Goal: Task Accomplishment & Management: Complete application form

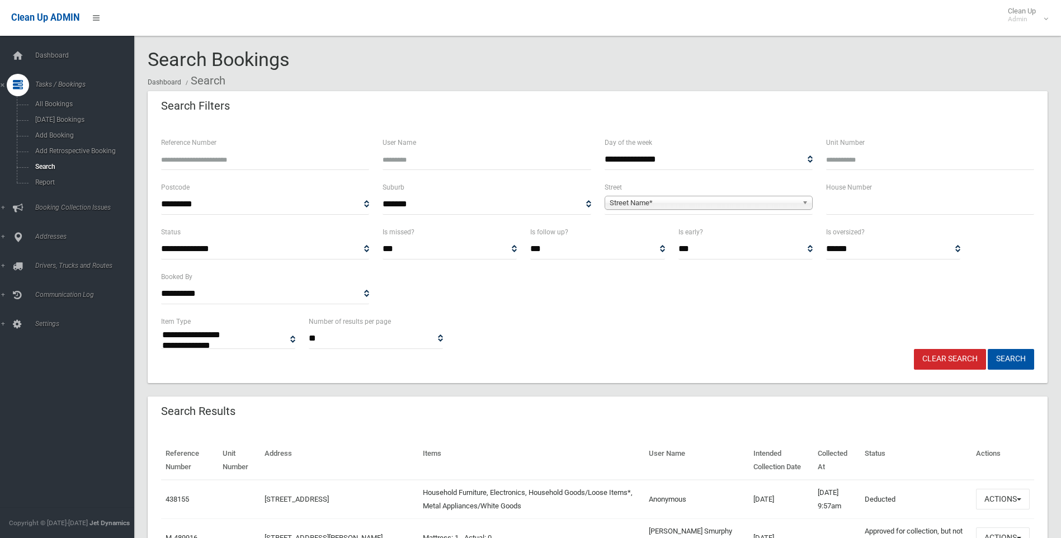
select select
click at [655, 199] on span "Street Name*" at bounding box center [704, 202] width 188 height 13
type input "*****"
click at [742, 233] on li "Balti more Street (BELFIELD 2191)" at bounding box center [709, 234] width 203 height 14
click at [831, 202] on input "text" at bounding box center [930, 204] width 208 height 21
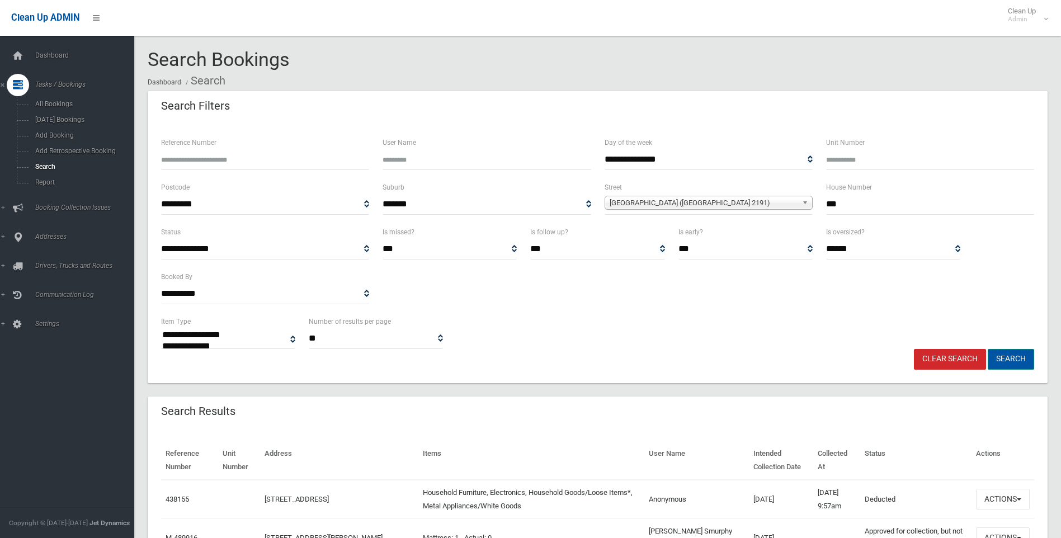
type input "***"
click at [1017, 355] on button "Search" at bounding box center [1011, 359] width 46 height 21
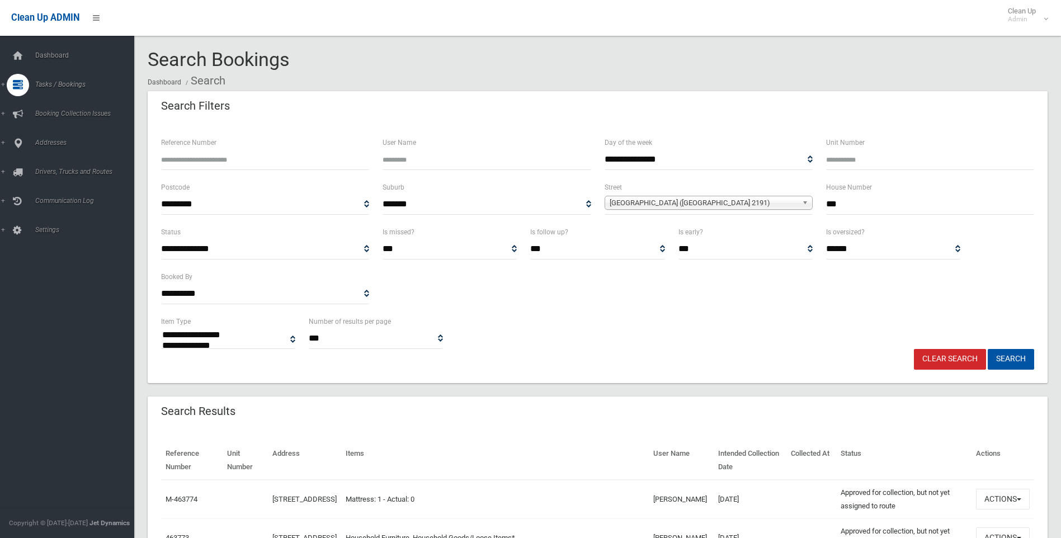
select select
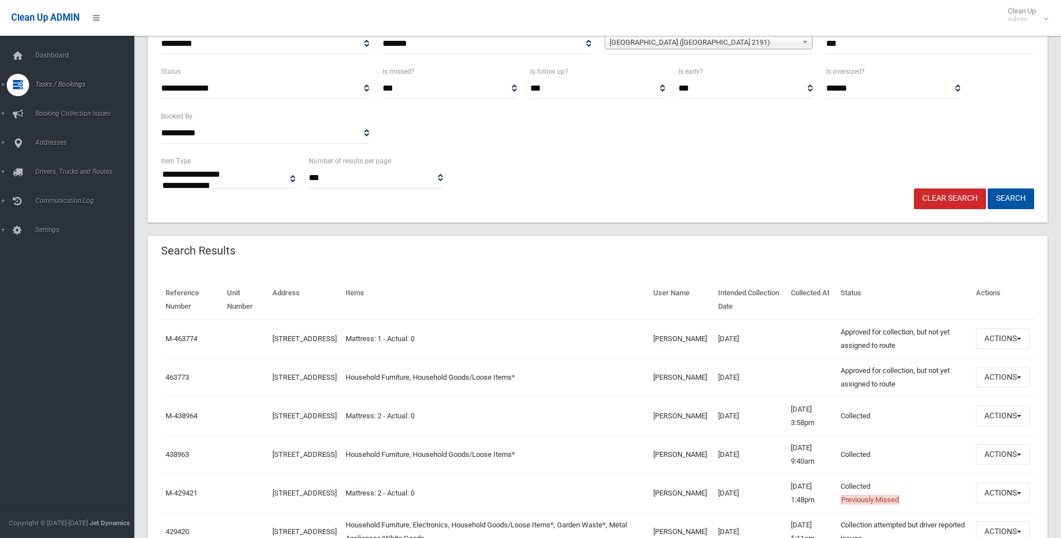
scroll to position [168, 0]
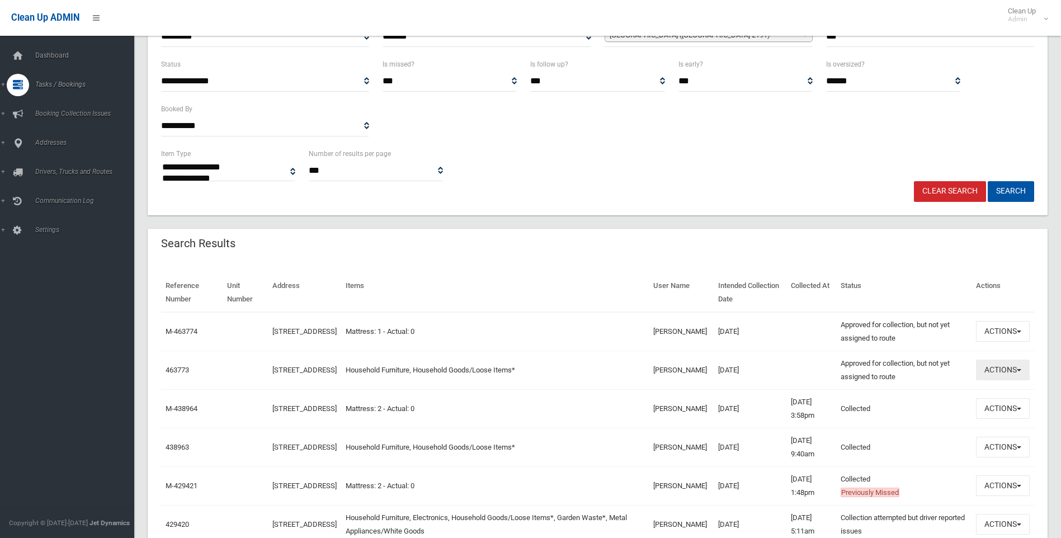
click at [1021, 369] on button "Actions" at bounding box center [1003, 370] width 54 height 21
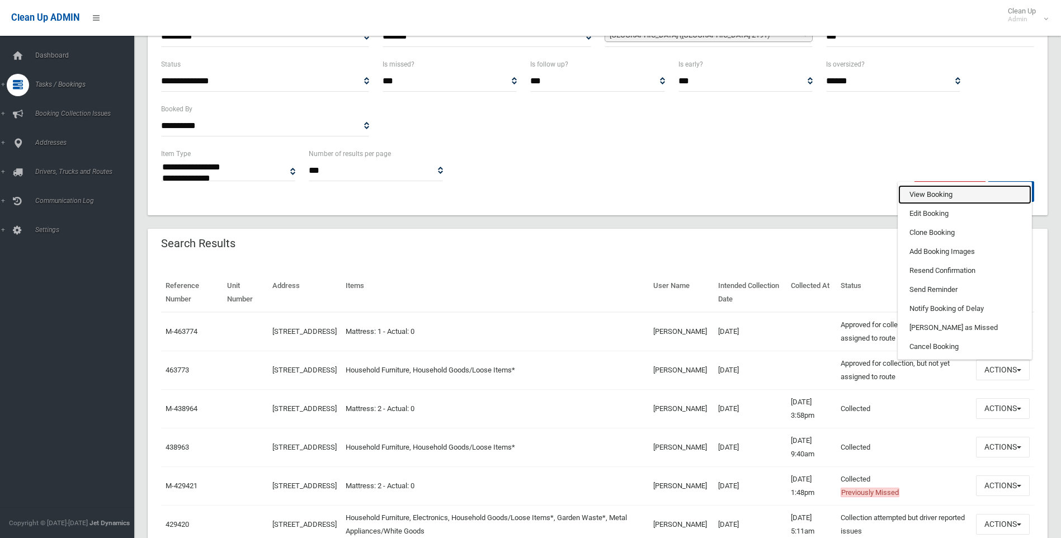
click at [935, 194] on link "View Booking" at bounding box center [965, 194] width 133 height 19
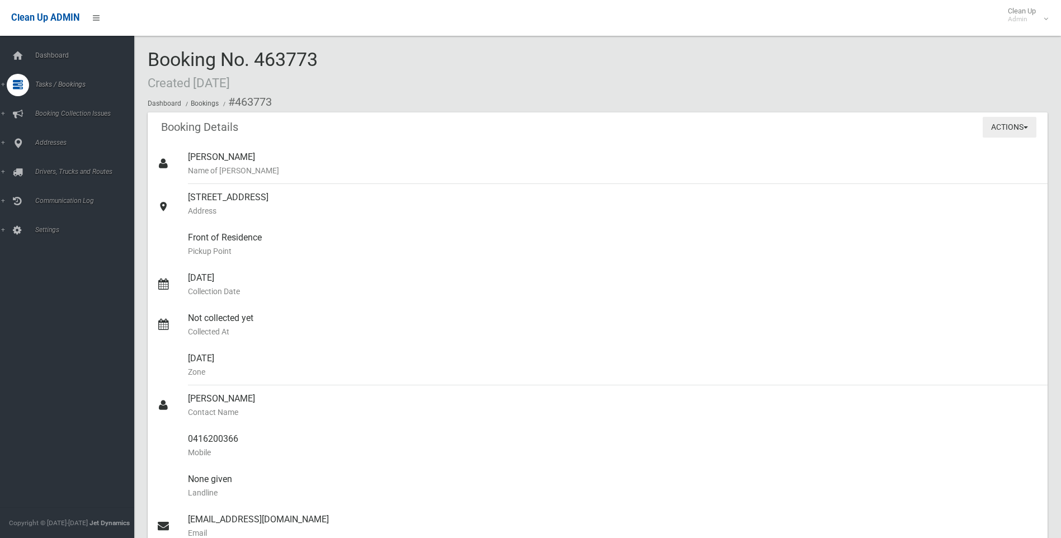
click at [1027, 127] on span "button" at bounding box center [1026, 127] width 4 height 2
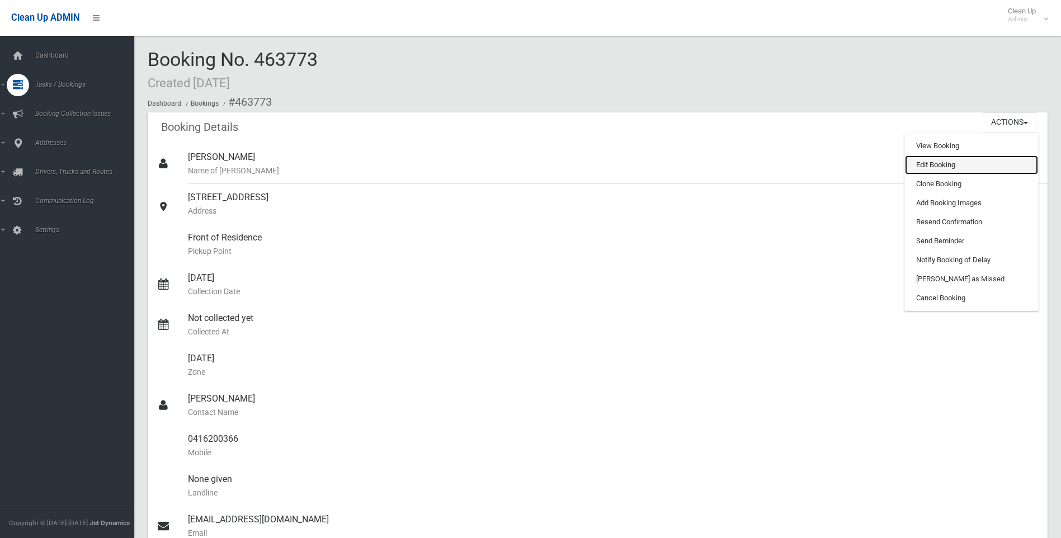
click at [971, 165] on link "Edit Booking" at bounding box center [971, 165] width 133 height 19
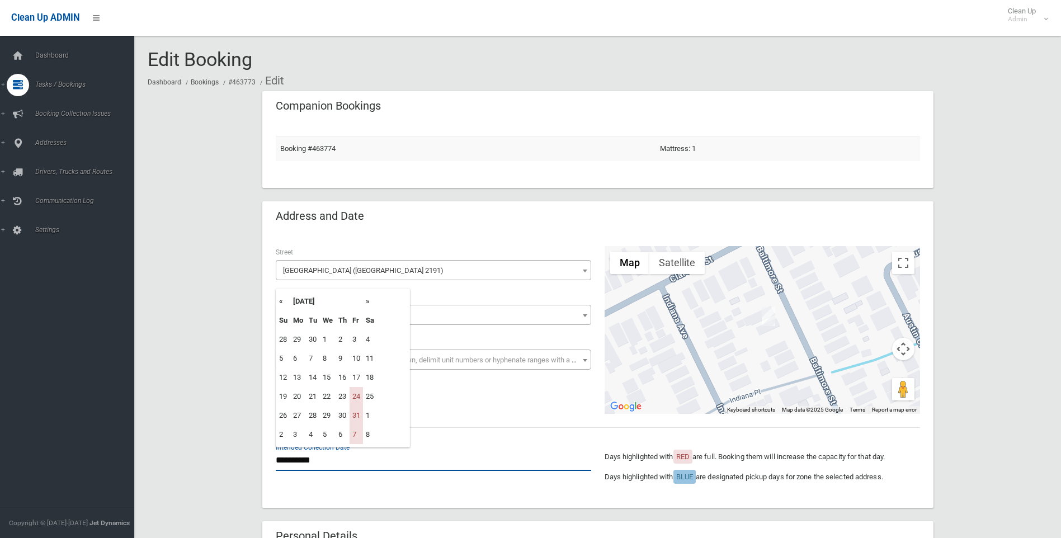
click at [308, 461] on input "**********" at bounding box center [434, 460] width 316 height 21
click at [370, 303] on th "»" at bounding box center [370, 301] width 14 height 19
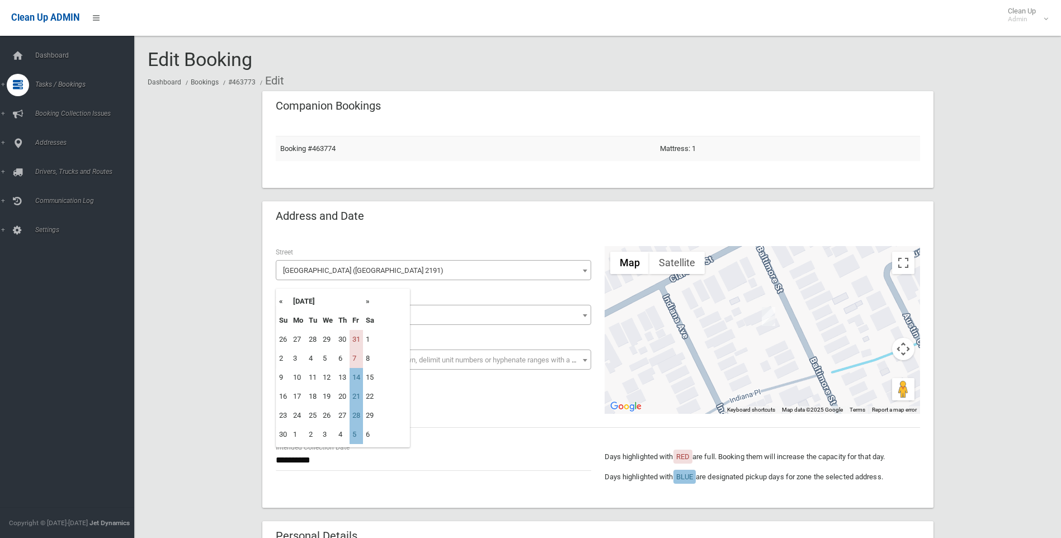
click at [370, 303] on th "»" at bounding box center [370, 301] width 14 height 19
click at [354, 358] on td "12" at bounding box center [356, 358] width 13 height 19
type input "**********"
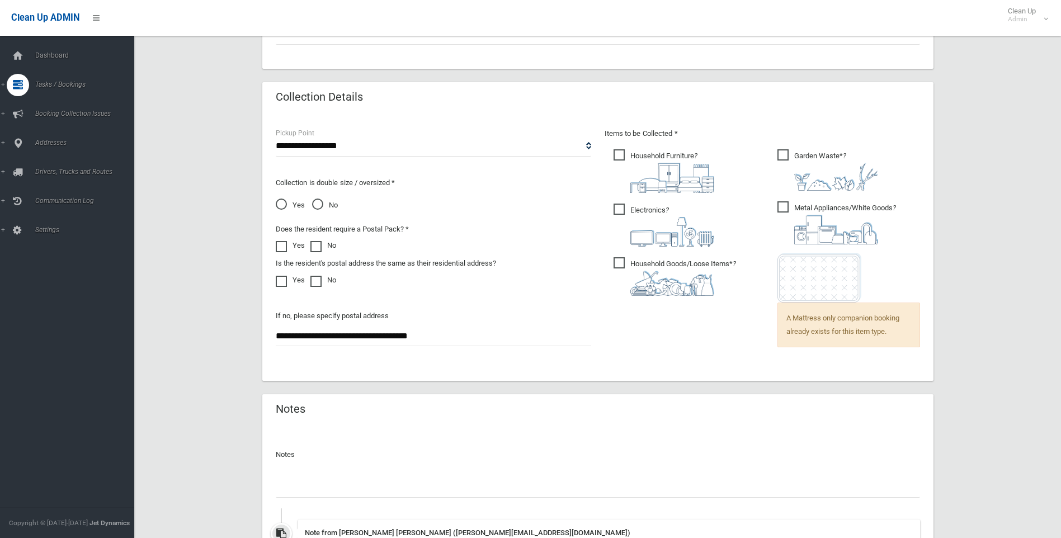
scroll to position [783, 0]
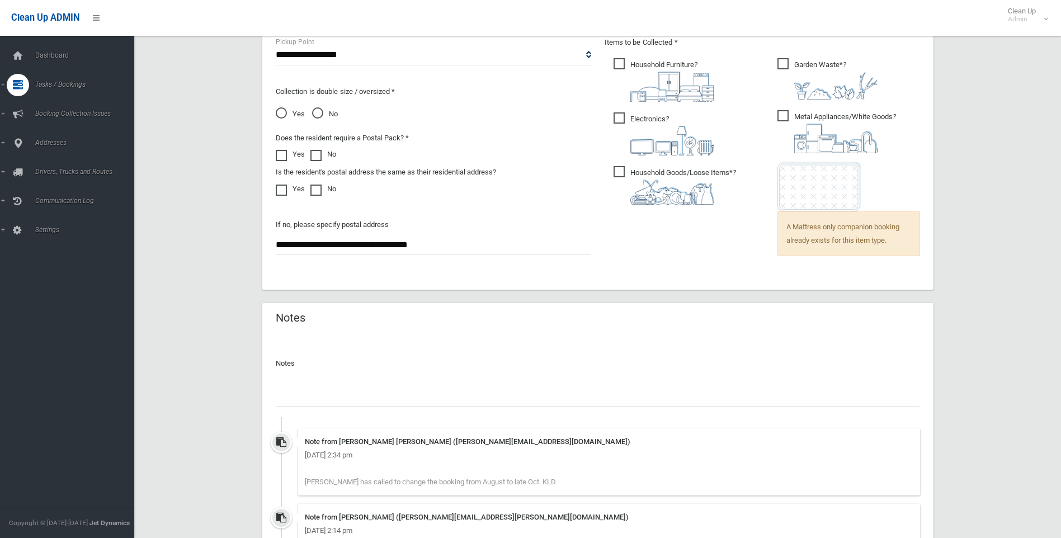
click at [278, 391] on input "text" at bounding box center [598, 396] width 645 height 21
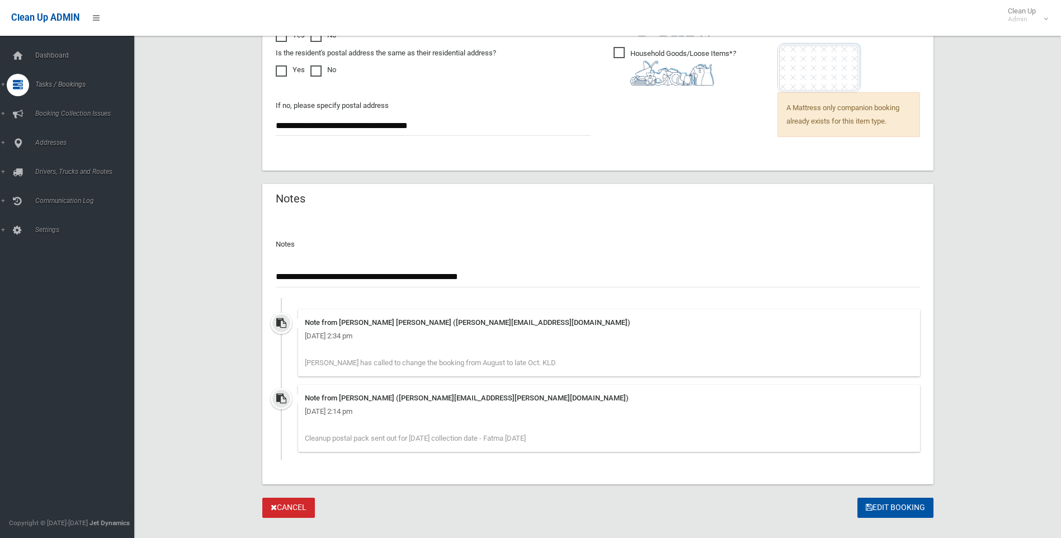
scroll to position [923, 0]
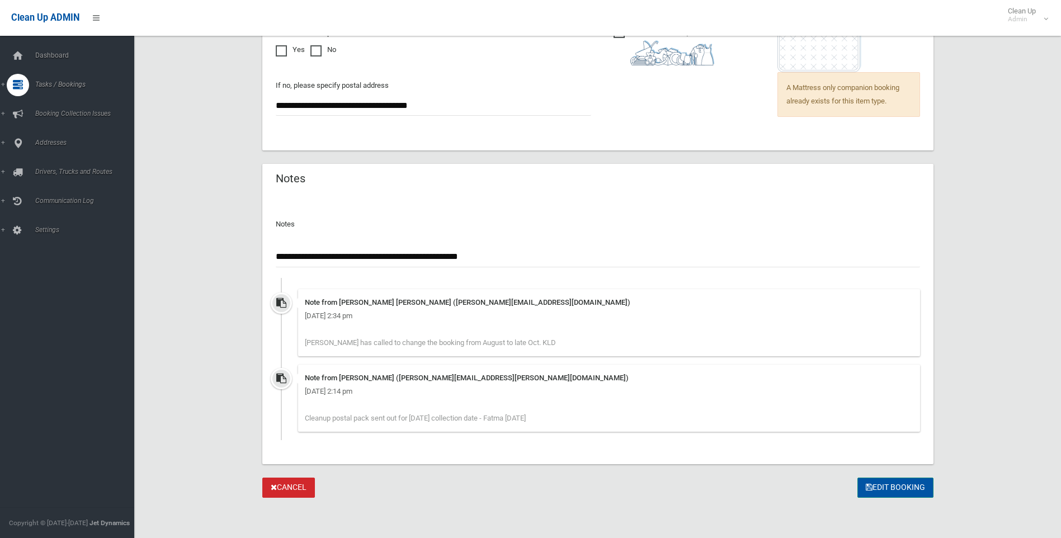
type input "**********"
click at [885, 481] on button "Edit Booking" at bounding box center [896, 488] width 76 height 21
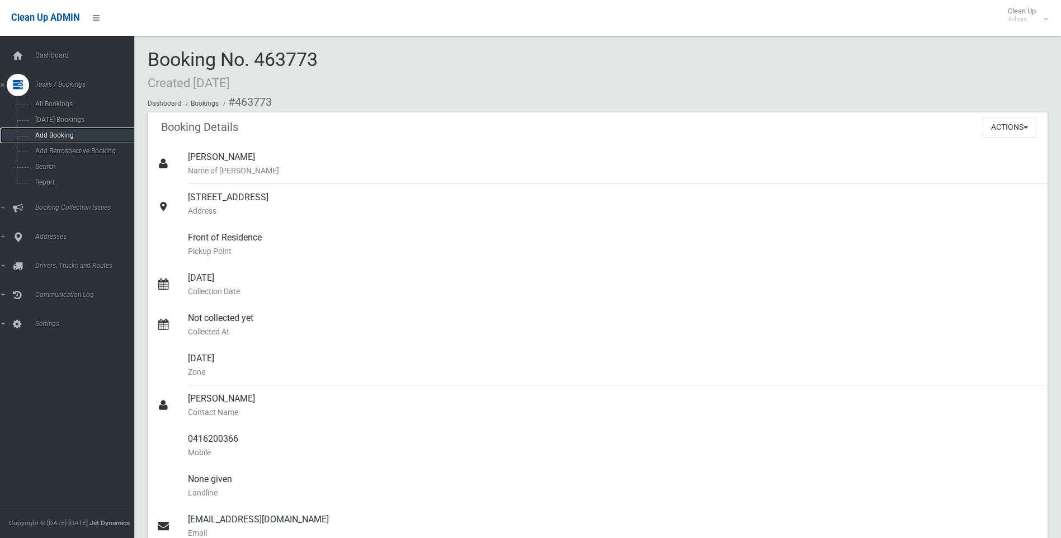
click at [46, 133] on span "Add Booking" at bounding box center [82, 135] width 101 height 8
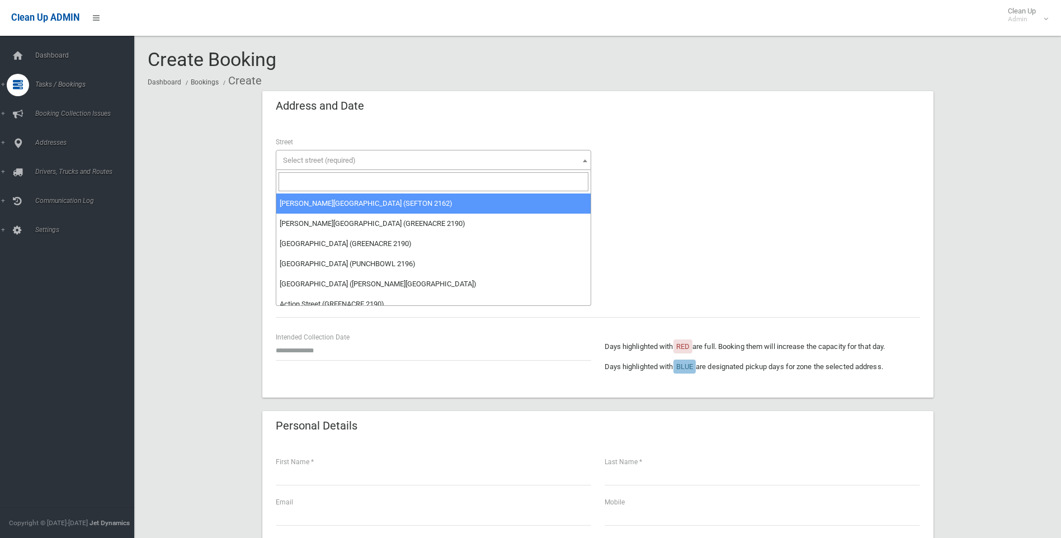
click at [323, 159] on span "Select street (required)" at bounding box center [319, 160] width 73 height 8
click at [319, 180] on input "search" at bounding box center [434, 181] width 310 height 19
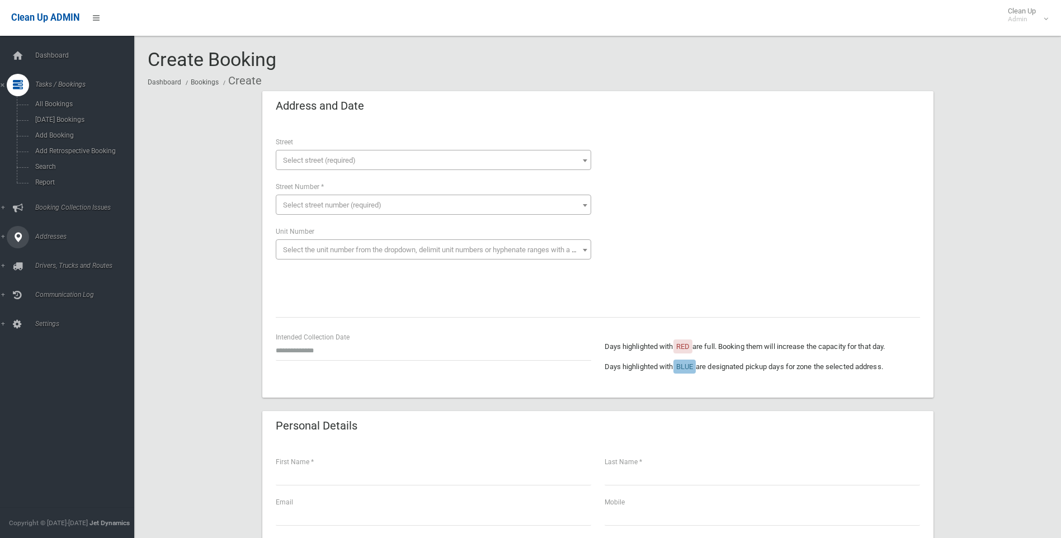
click at [55, 231] on link "Addresses" at bounding box center [71, 237] width 143 height 22
click at [55, 157] on link "All Addresses" at bounding box center [71, 162] width 143 height 16
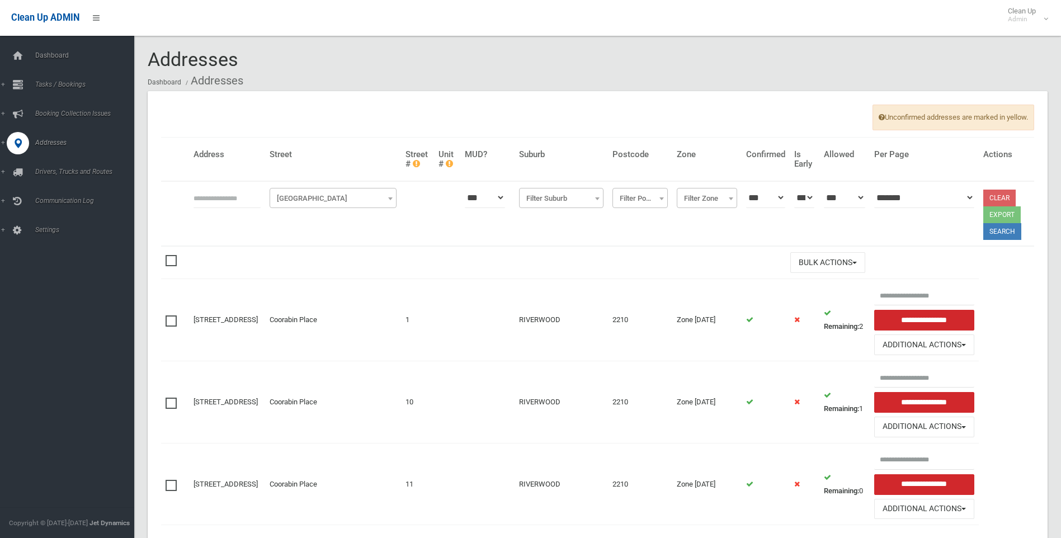
click at [292, 194] on span "Filter Street" at bounding box center [332, 199] width 121 height 16
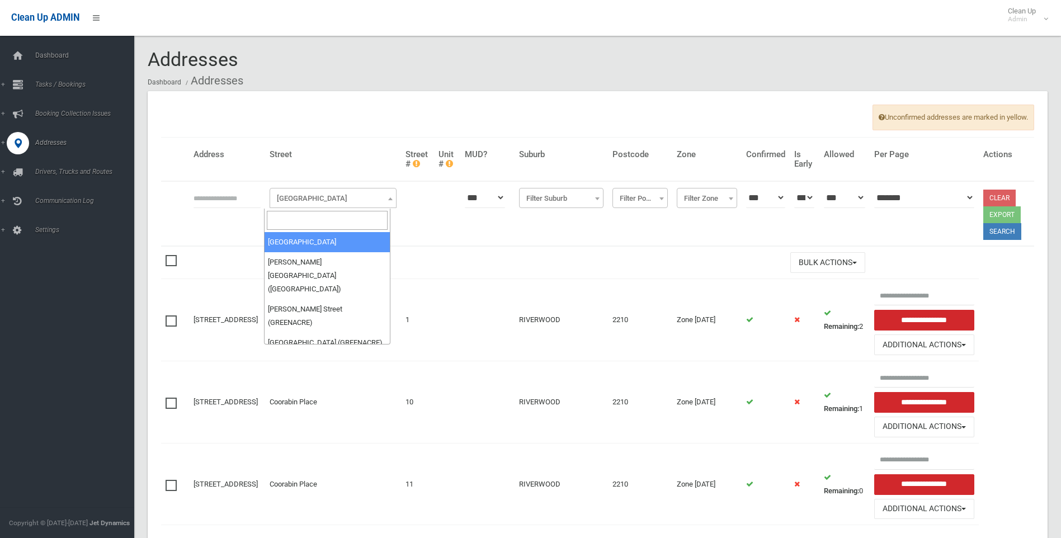
click at [294, 219] on input "search" at bounding box center [327, 220] width 121 height 19
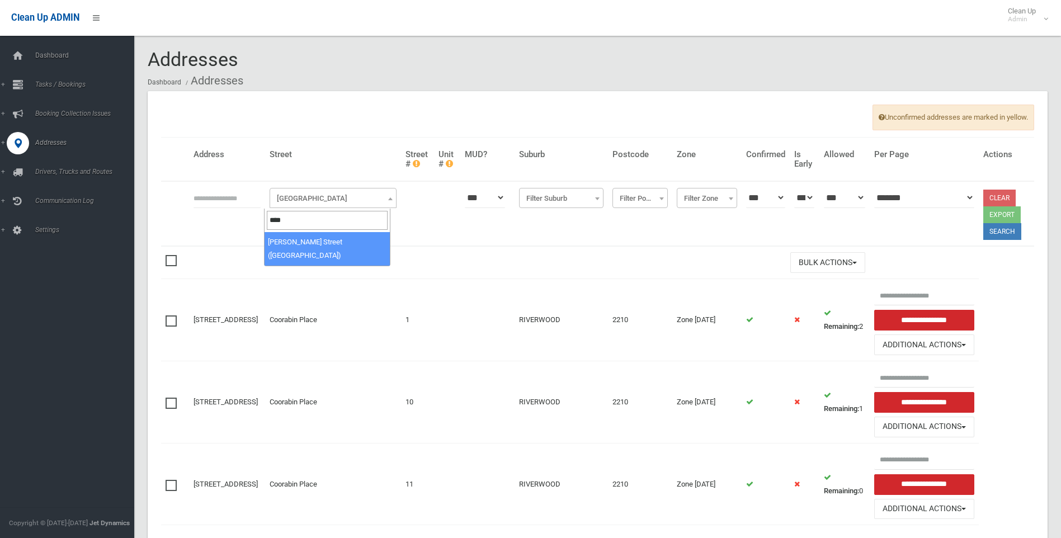
type input "****"
select select "****"
click at [206, 199] on input "text" at bounding box center [227, 197] width 67 height 21
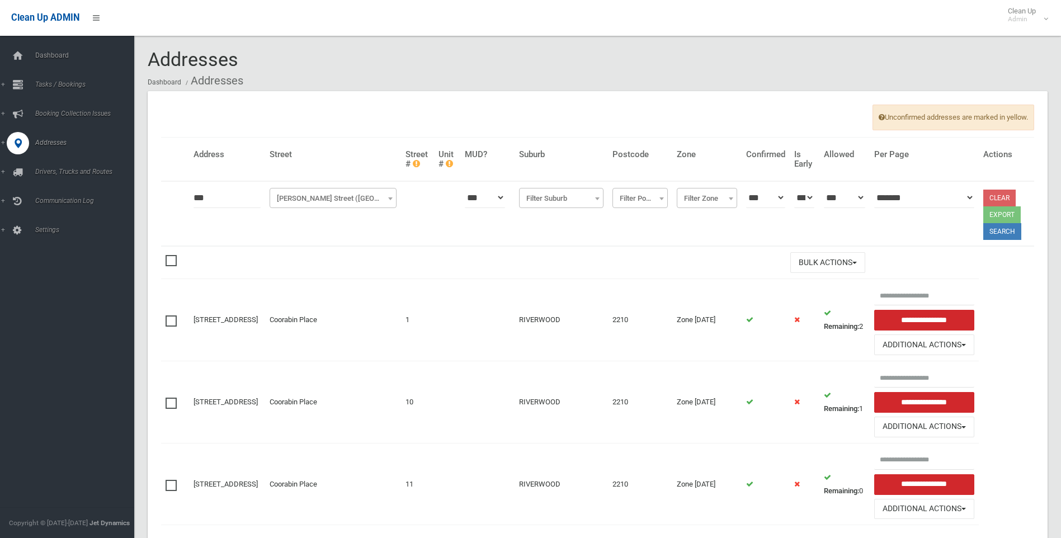
type input "***"
click button at bounding box center [0, 0] width 0 height 0
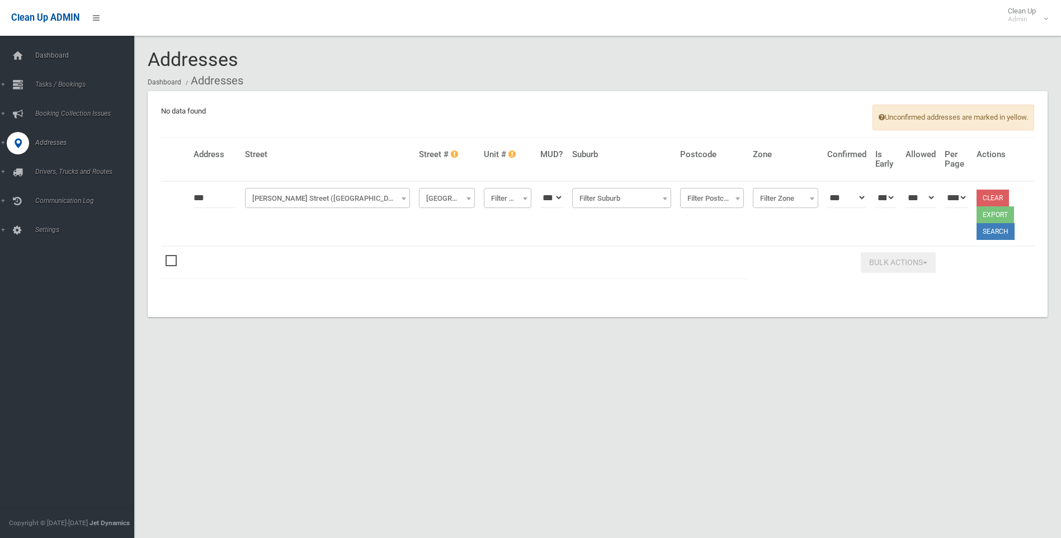
click at [206, 196] on input "***" at bounding box center [215, 197] width 43 height 21
type input "**"
click at [1002, 228] on button "Search" at bounding box center [996, 231] width 38 height 17
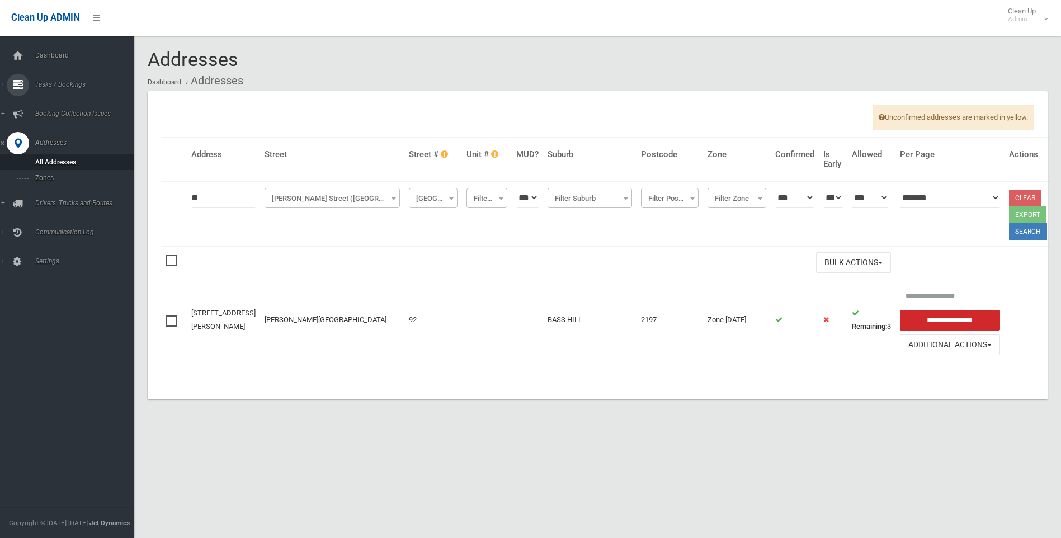
click at [63, 82] on span "Tasks / Bookings" at bounding box center [87, 85] width 111 height 8
click at [60, 136] on span "Add Booking" at bounding box center [82, 135] width 101 height 8
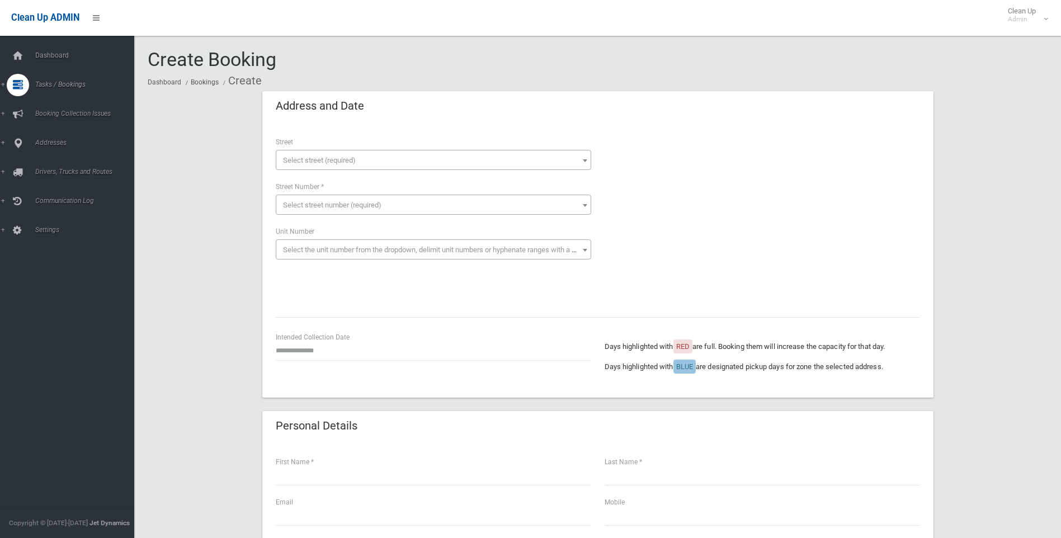
click at [312, 159] on span "Select street (required)" at bounding box center [319, 160] width 73 height 8
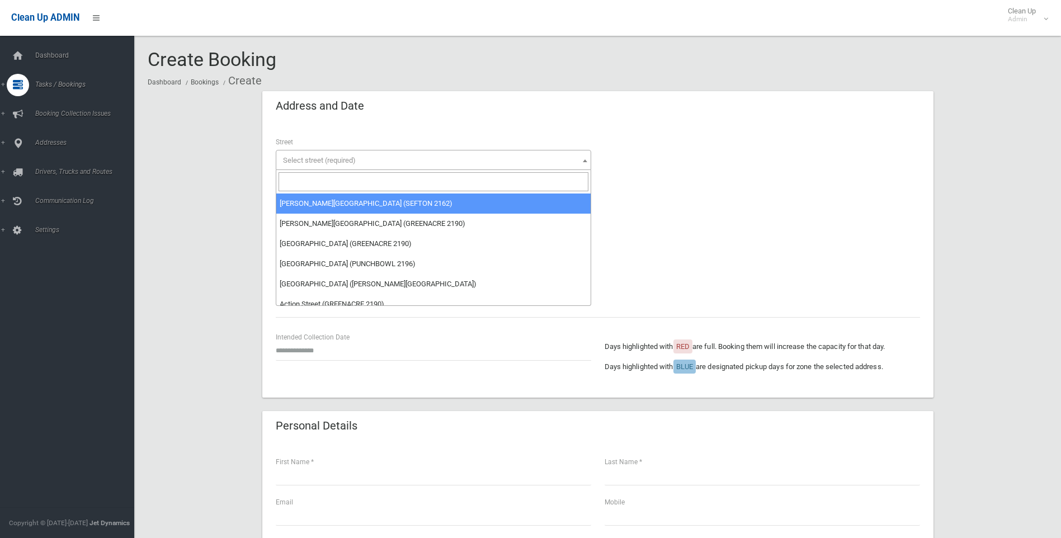
click at [312, 177] on input "search" at bounding box center [434, 181] width 310 height 19
type input "*"
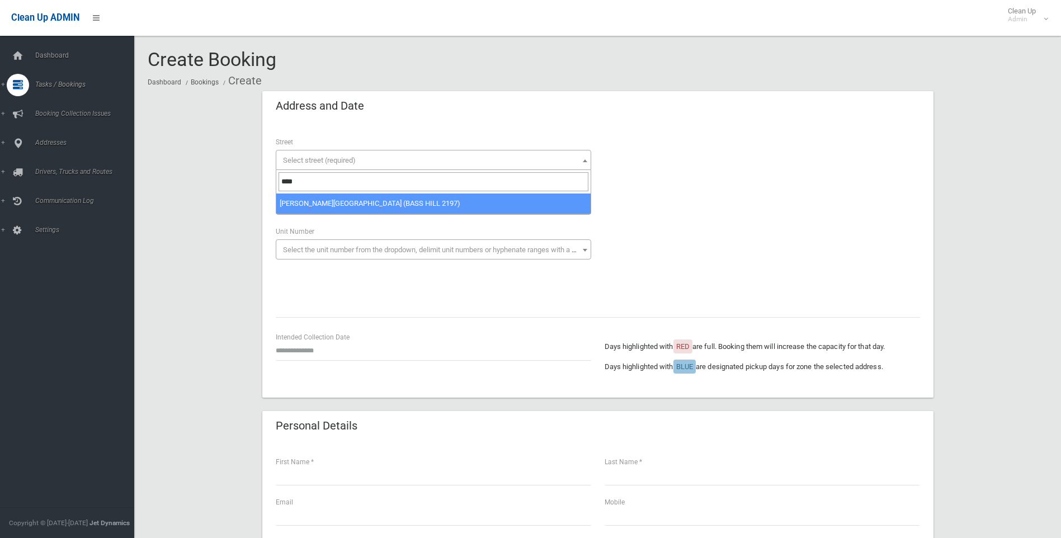
type input "****"
select select "****"
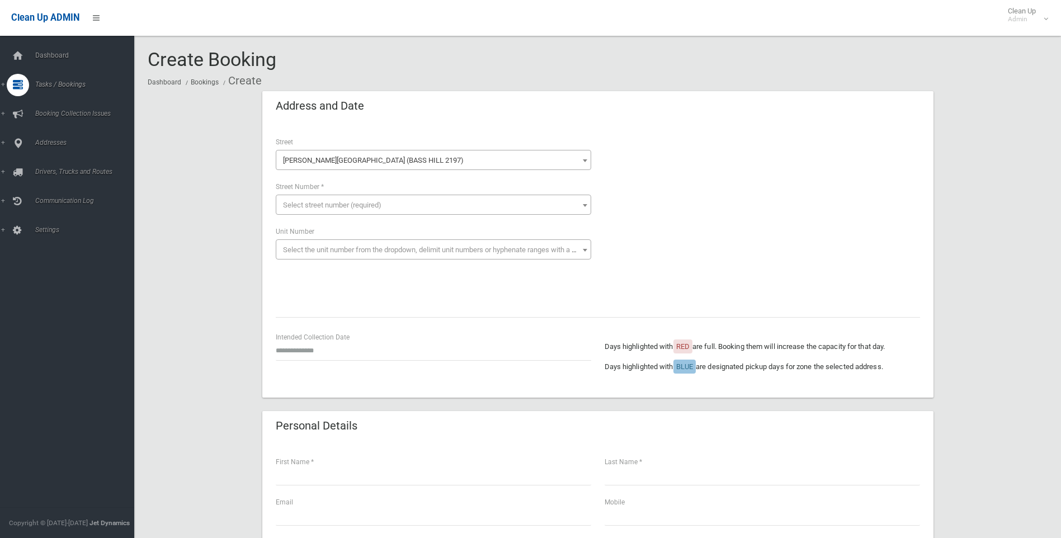
click at [294, 199] on span "Select street number (required)" at bounding box center [434, 206] width 310 height 16
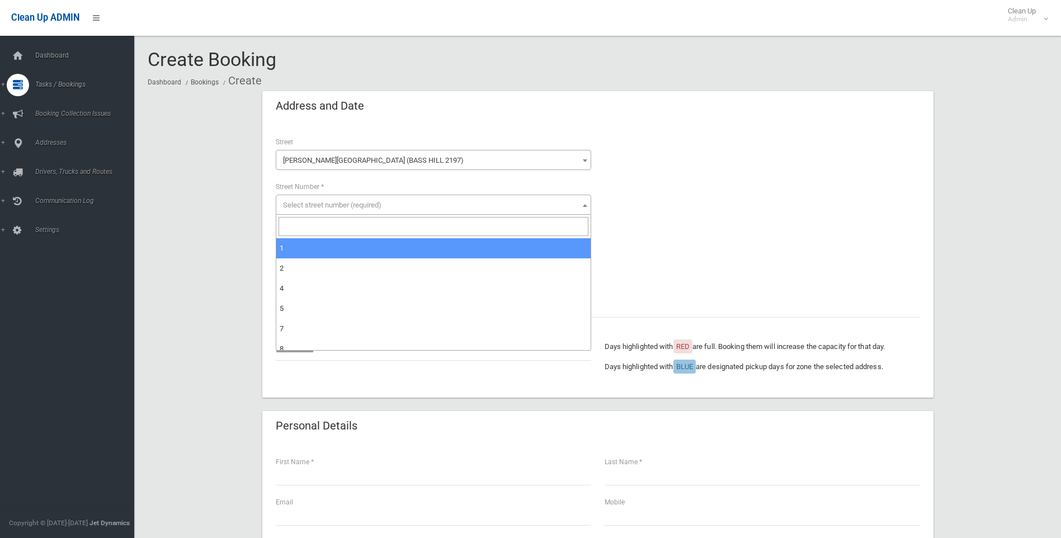
click at [295, 220] on input "search" at bounding box center [434, 226] width 310 height 19
type input "**"
select select "**"
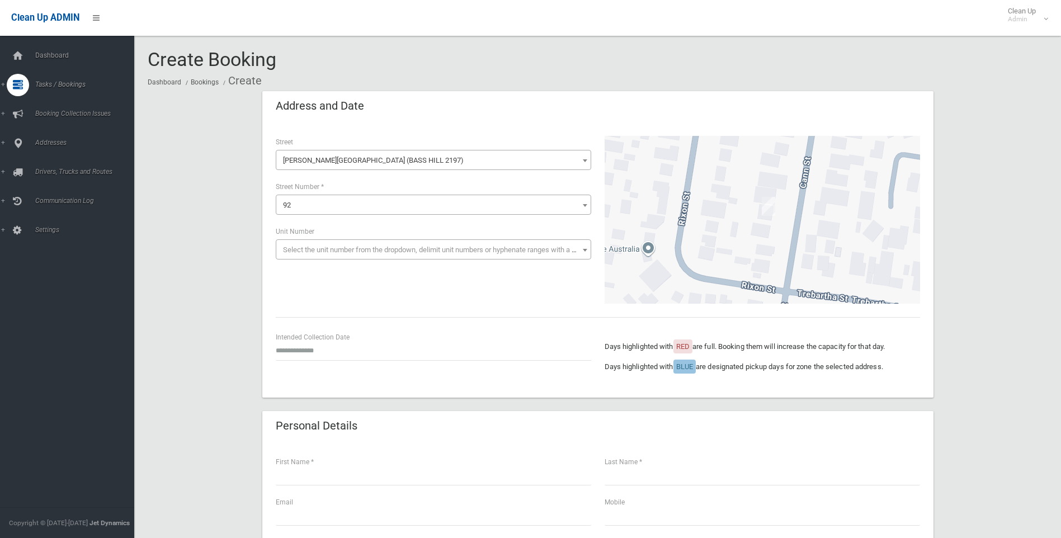
click at [304, 245] on span "Select the unit number from the dropdown, delimit unit numbers or hyphenate ran…" at bounding box center [434, 250] width 310 height 16
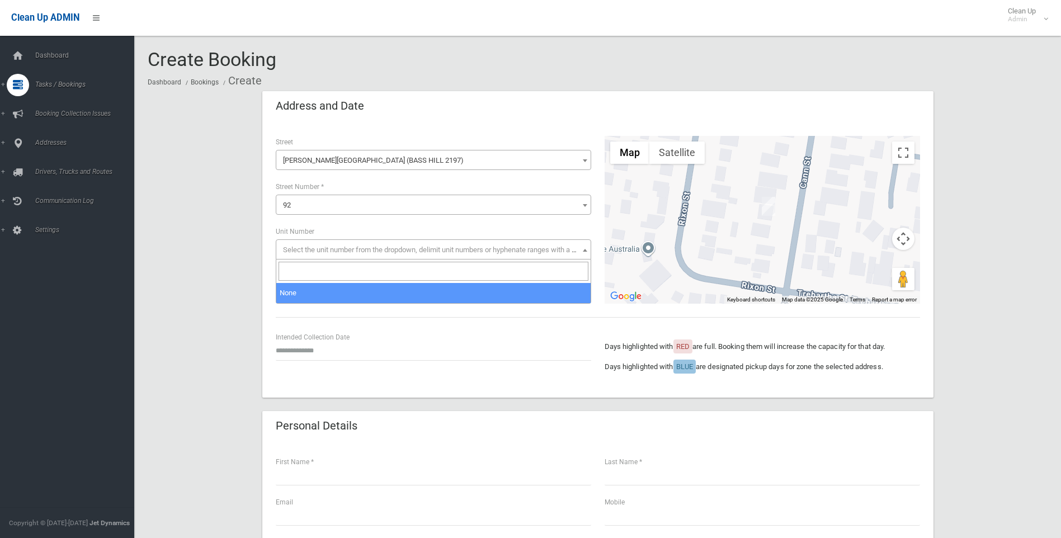
click at [295, 267] on input "search" at bounding box center [434, 271] width 310 height 19
type input "*"
select select "*"
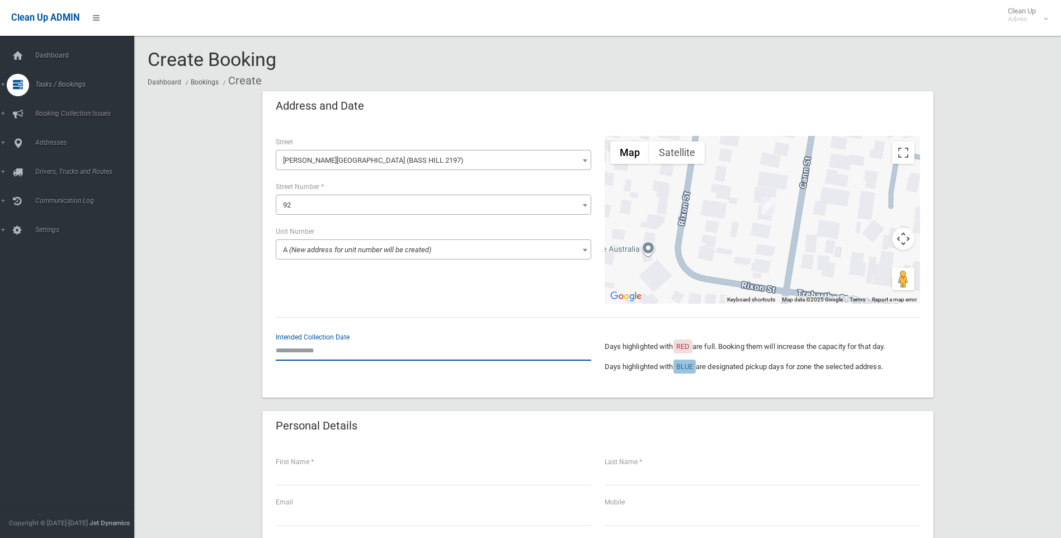
click at [303, 344] on input "text" at bounding box center [434, 350] width 316 height 21
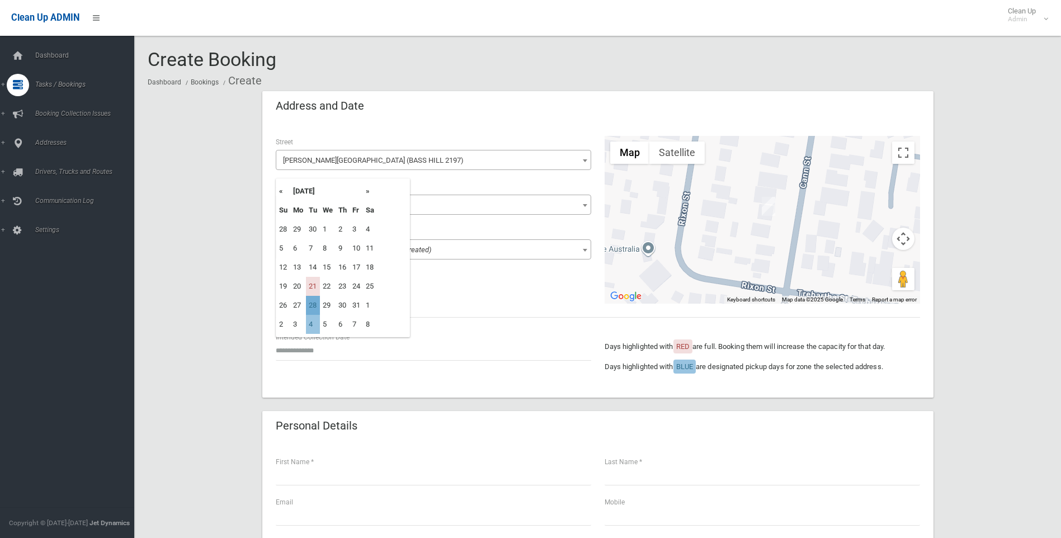
click at [310, 307] on td "28" at bounding box center [313, 305] width 14 height 19
type input "**********"
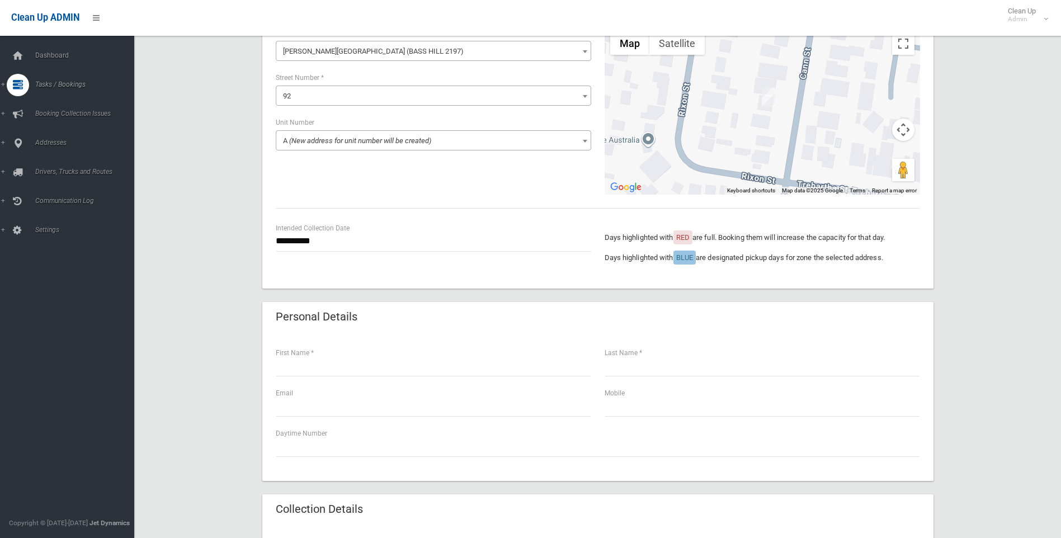
scroll to position [112, 0]
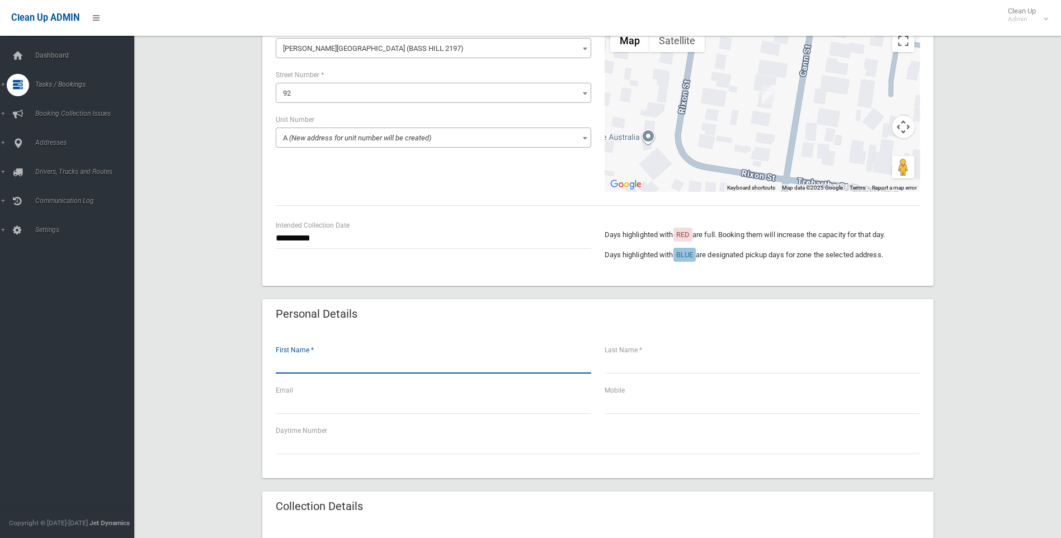
click at [289, 360] on input "text" at bounding box center [434, 363] width 316 height 21
type input "******"
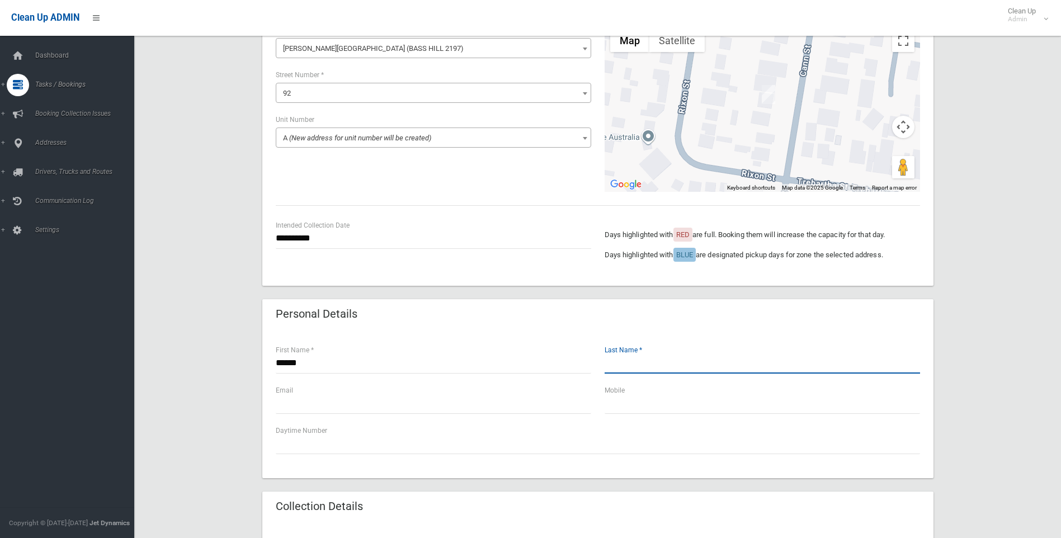
click at [614, 367] on input "text" at bounding box center [763, 363] width 316 height 21
type input "*****"
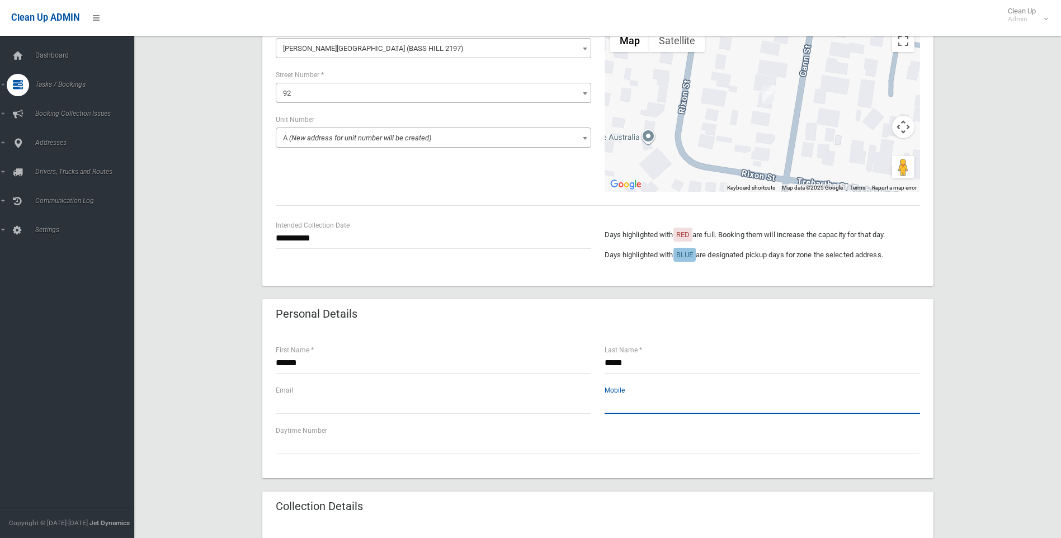
click at [624, 405] on input "text" at bounding box center [763, 403] width 316 height 21
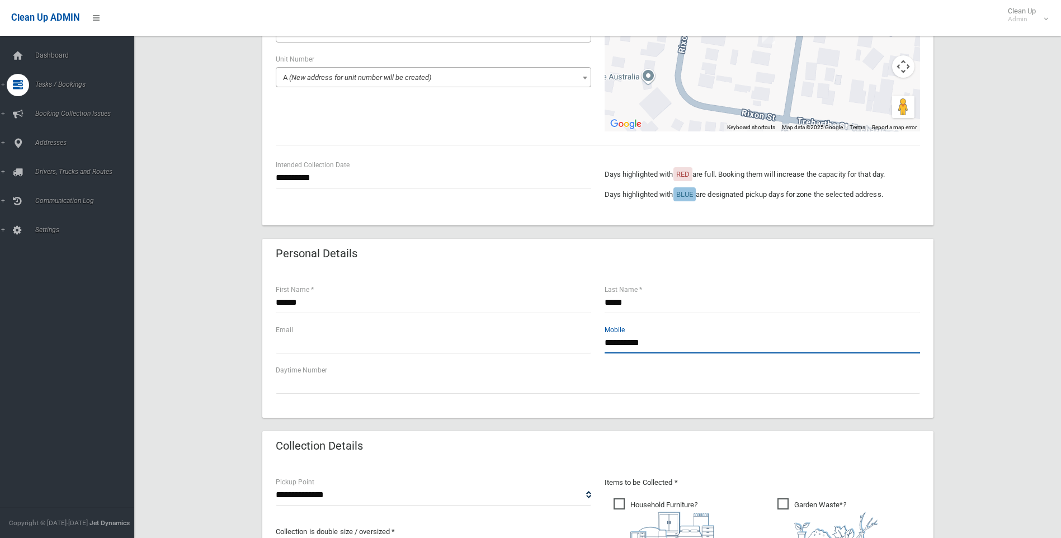
scroll to position [280, 0]
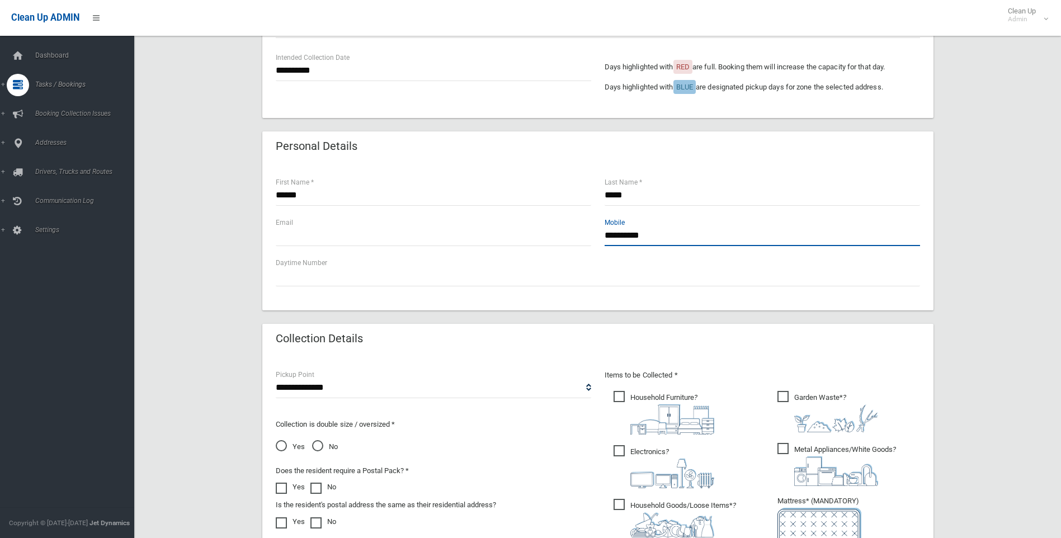
type input "**********"
click at [307, 384] on select "**********" at bounding box center [434, 388] width 316 height 21
select select "*"
click at [276, 378] on select "**********" at bounding box center [434, 388] width 316 height 21
click at [315, 445] on span "No" at bounding box center [325, 446] width 26 height 13
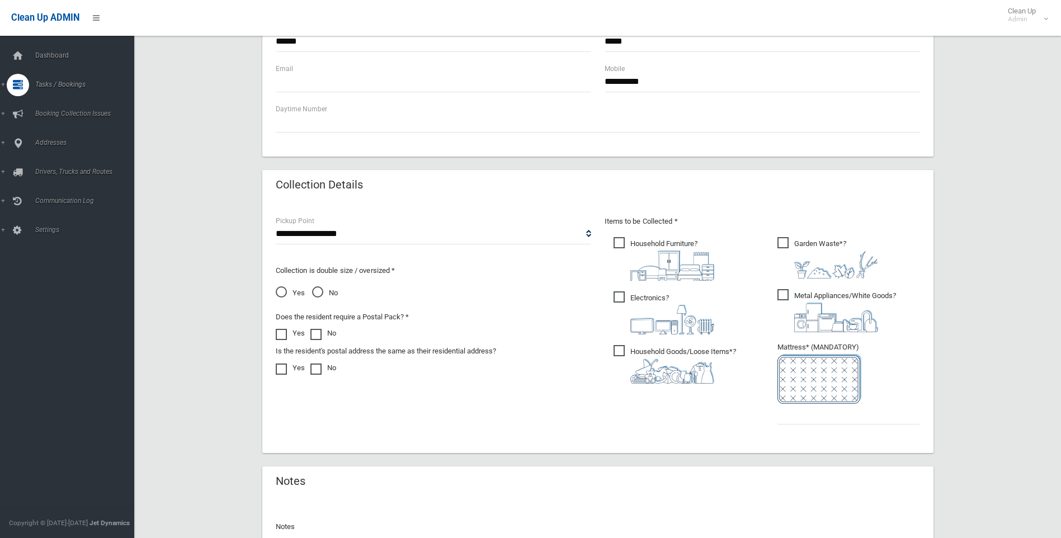
scroll to position [448, 0]
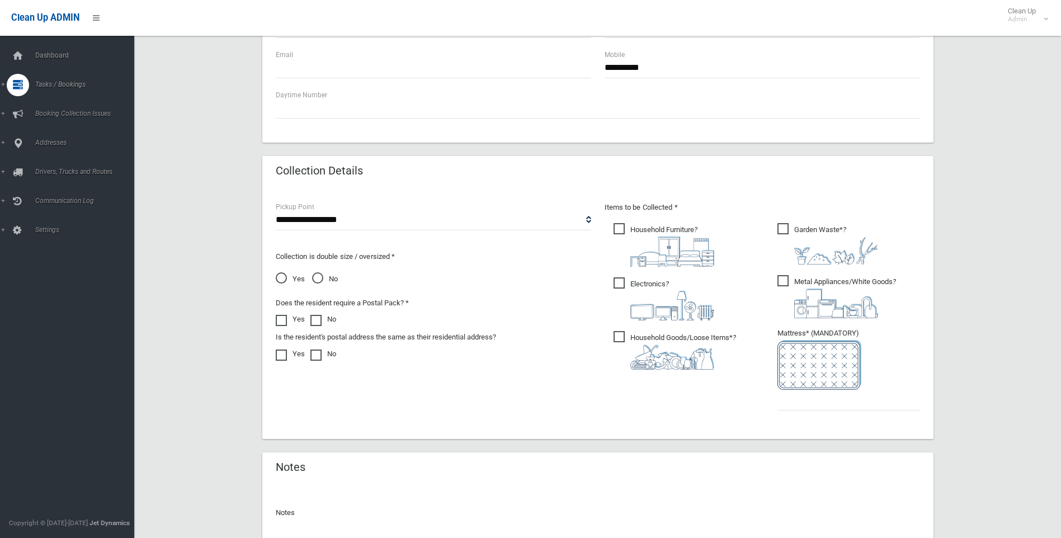
click at [618, 231] on span "Household Furniture ?" at bounding box center [664, 245] width 101 height 44
click at [618, 338] on span "Household Goods/Loose Items* ?" at bounding box center [675, 350] width 123 height 39
click at [799, 398] on input "text" at bounding box center [849, 400] width 143 height 21
type input "*"
click at [785, 281] on span "Metal Appliances/White Goods ?" at bounding box center [837, 296] width 119 height 43
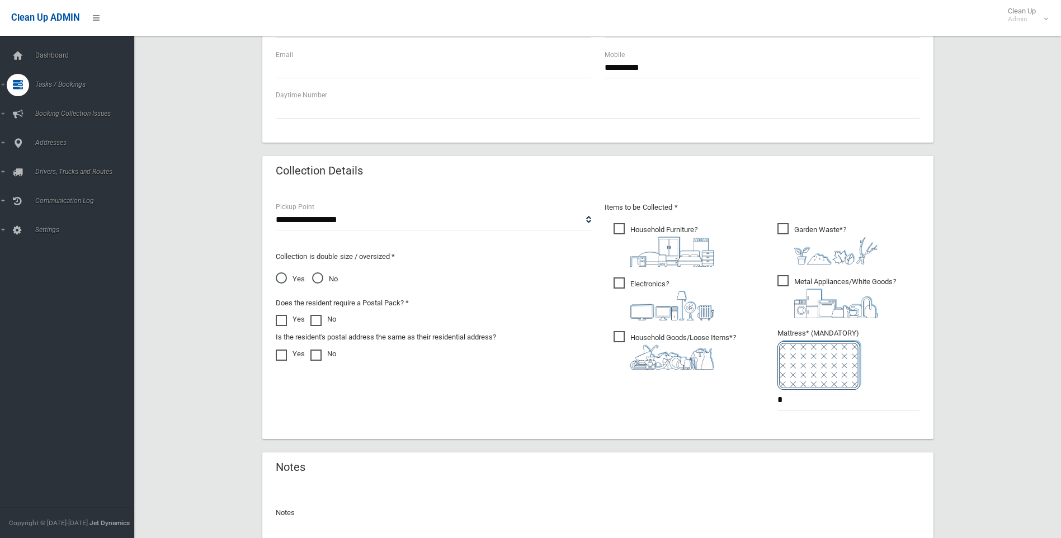
click at [616, 283] on span "Electronics ?" at bounding box center [664, 299] width 101 height 43
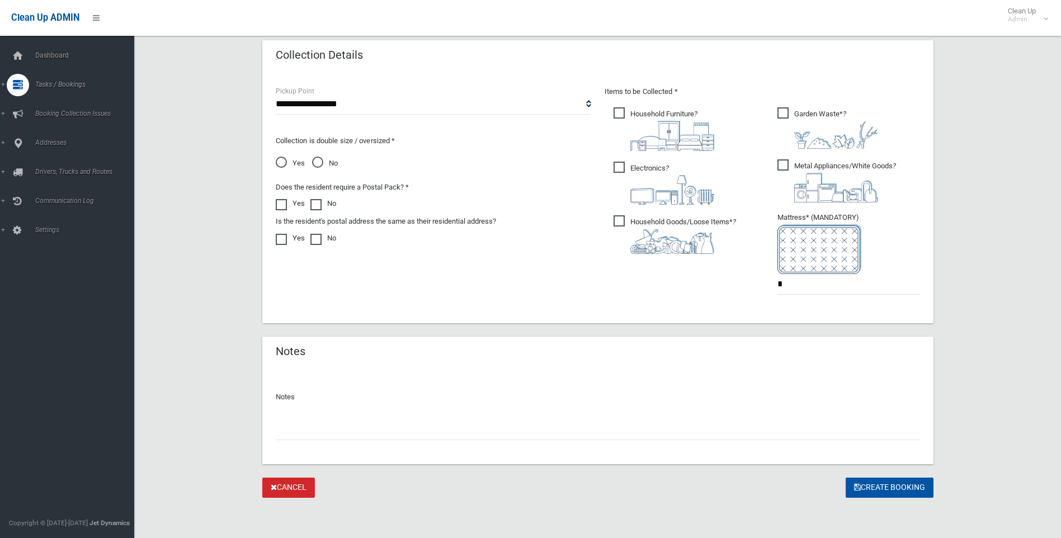
scroll to position [507, 0]
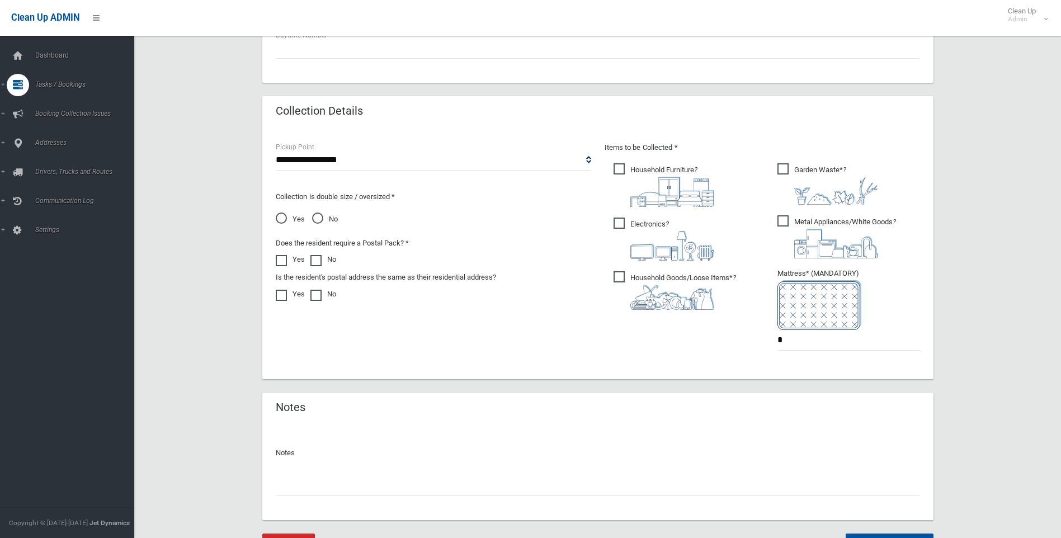
click at [785, 221] on span "Metal Appliances/White Goods ?" at bounding box center [837, 236] width 119 height 43
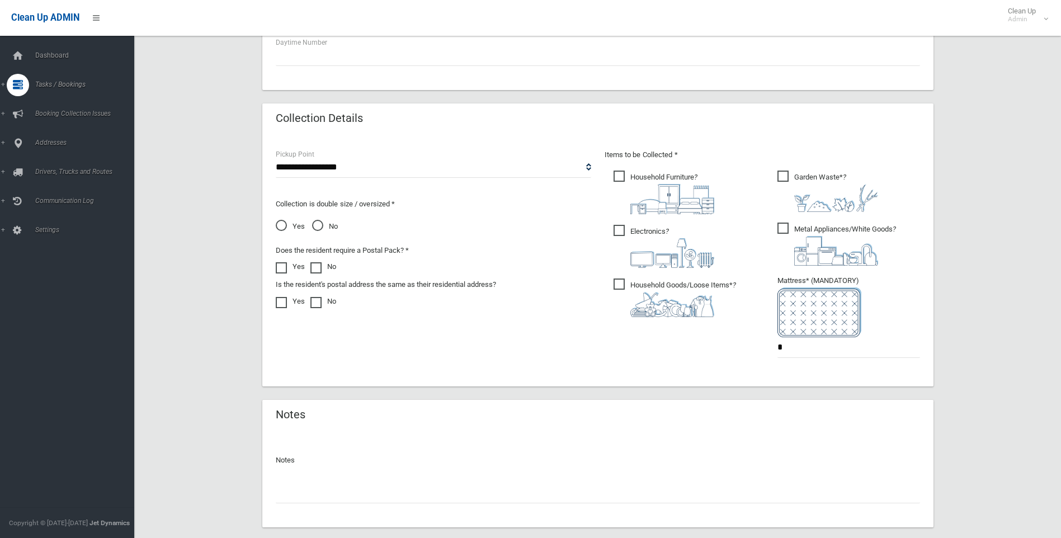
scroll to position [563, 0]
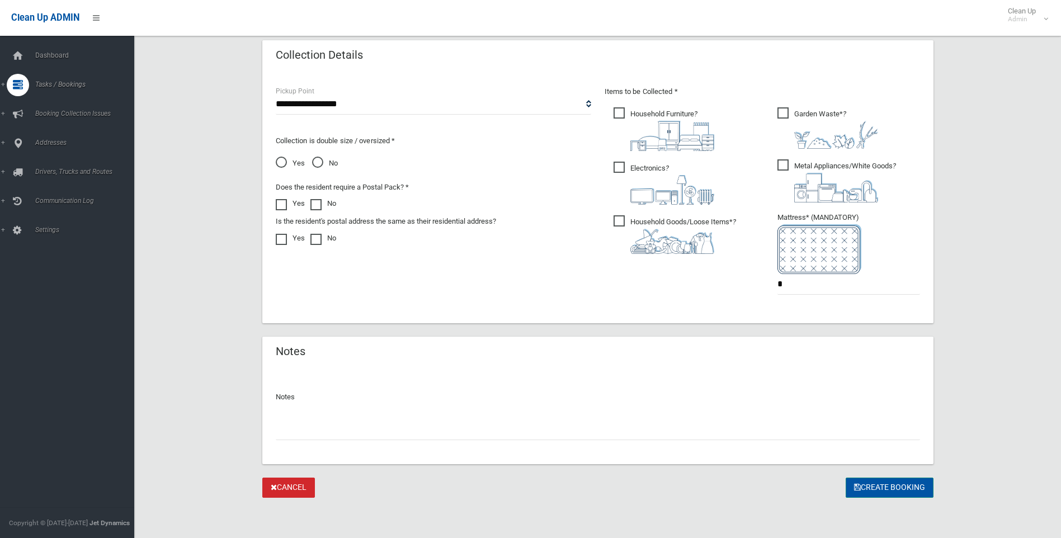
click at [881, 483] on button "Create Booking" at bounding box center [890, 488] width 88 height 21
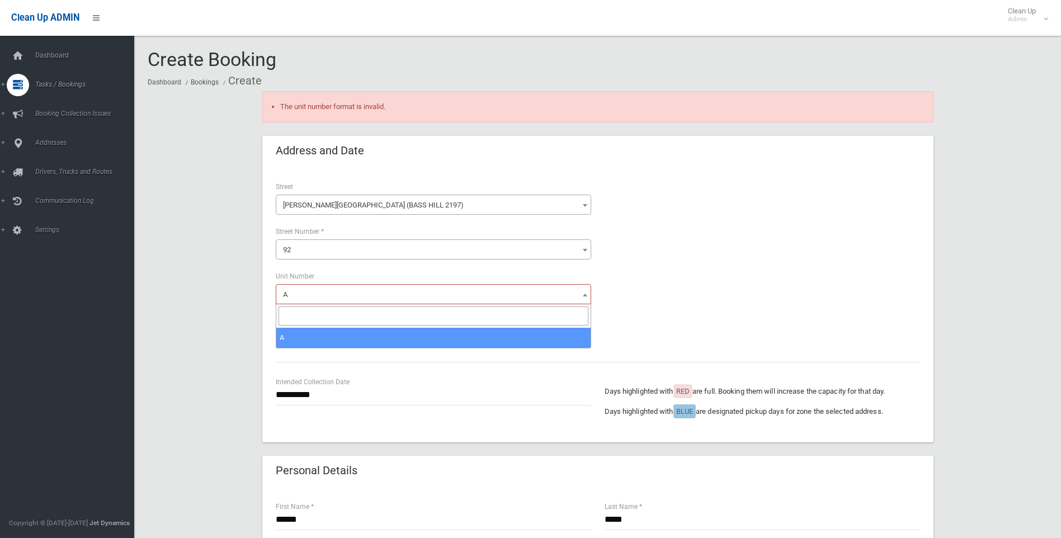
click at [314, 292] on span "A" at bounding box center [434, 295] width 310 height 16
drag, startPoint x: 288, startPoint y: 318, endPoint x: 297, endPoint y: 316, distance: 9.7
click at [288, 318] on input "search" at bounding box center [434, 316] width 310 height 19
click at [724, 298] on div at bounding box center [763, 265] width 316 height 168
click at [304, 285] on span "A" at bounding box center [434, 294] width 316 height 20
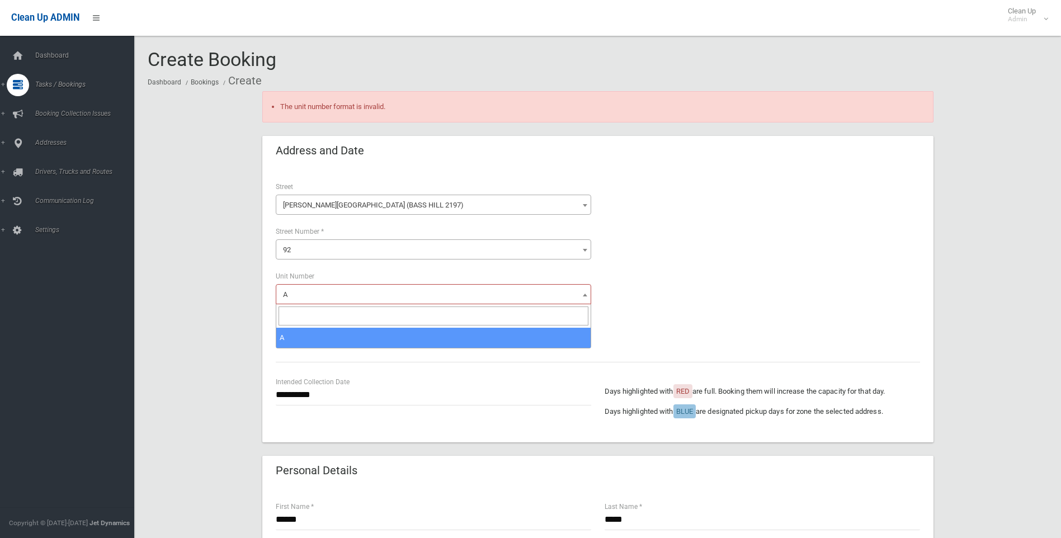
click at [303, 314] on input "search" at bounding box center [434, 316] width 310 height 19
click at [292, 290] on span "A" at bounding box center [434, 295] width 310 height 16
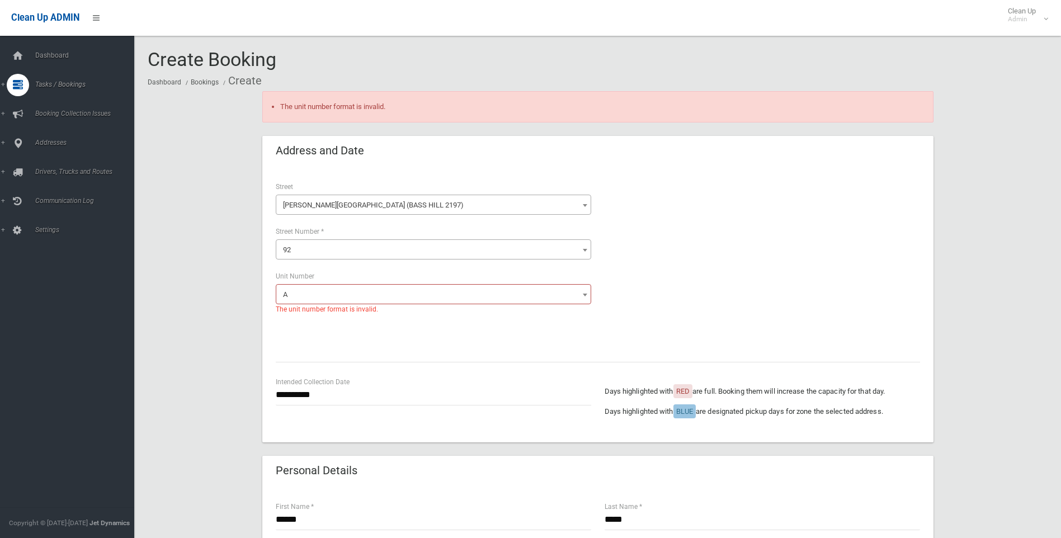
click at [294, 297] on span "A" at bounding box center [434, 295] width 310 height 16
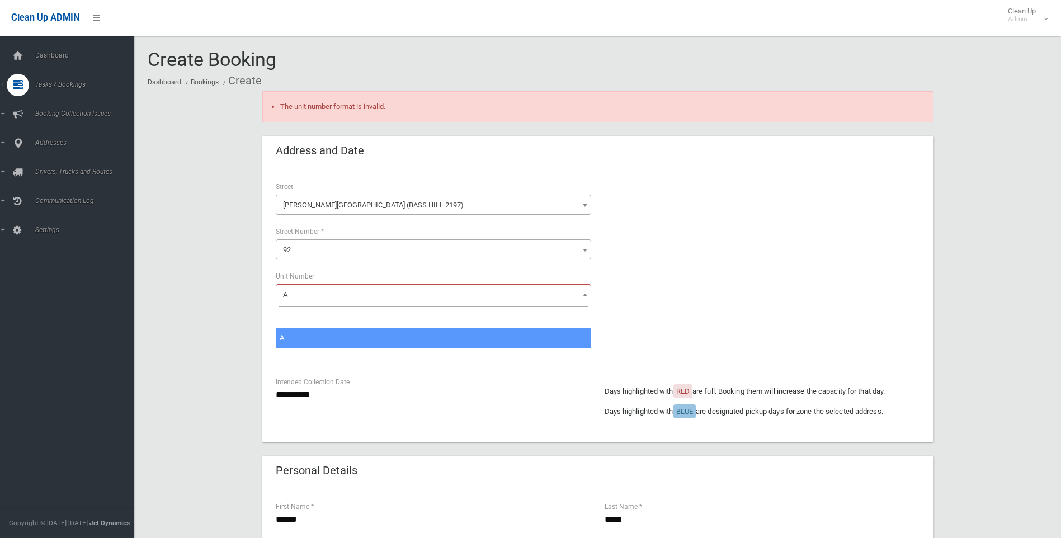
click at [583, 296] on b at bounding box center [585, 295] width 4 height 3
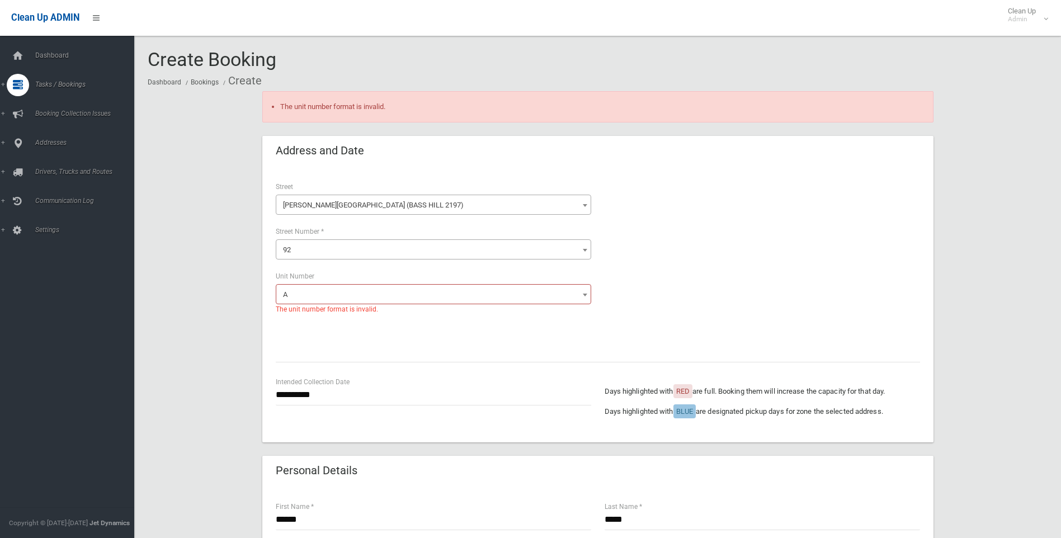
click at [583, 296] on b at bounding box center [585, 295] width 4 height 3
click at [311, 313] on span "The unit number format is invalid." at bounding box center [327, 309] width 102 height 12
click at [319, 307] on span "The unit number format is invalid." at bounding box center [327, 309] width 102 height 12
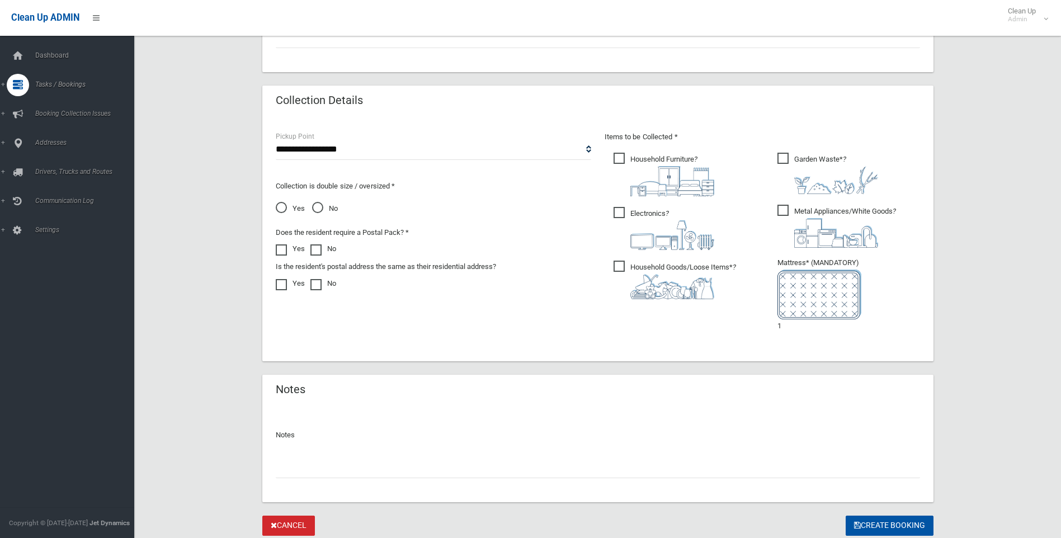
scroll to position [601, 0]
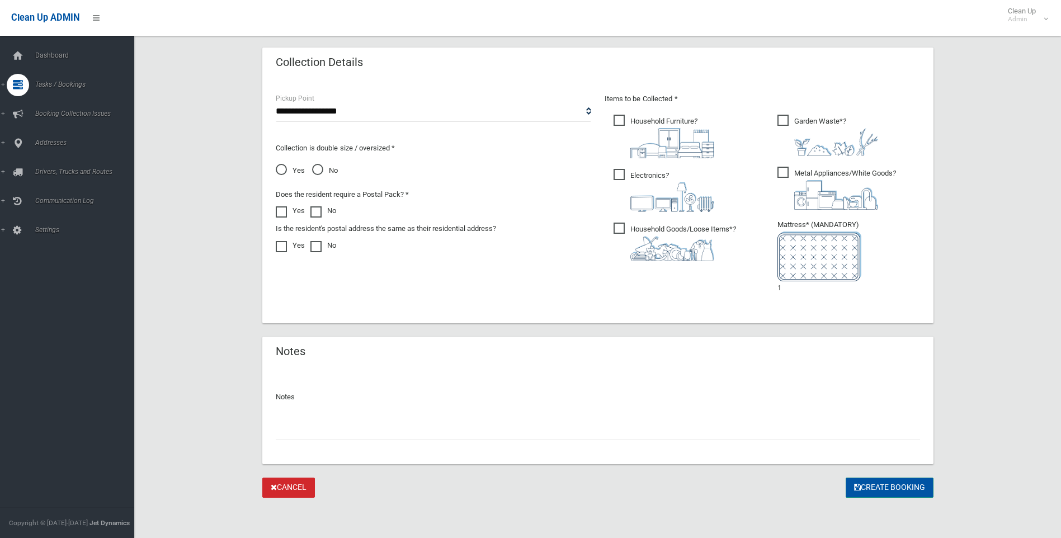
click at [889, 484] on button "Create Booking" at bounding box center [890, 488] width 88 height 21
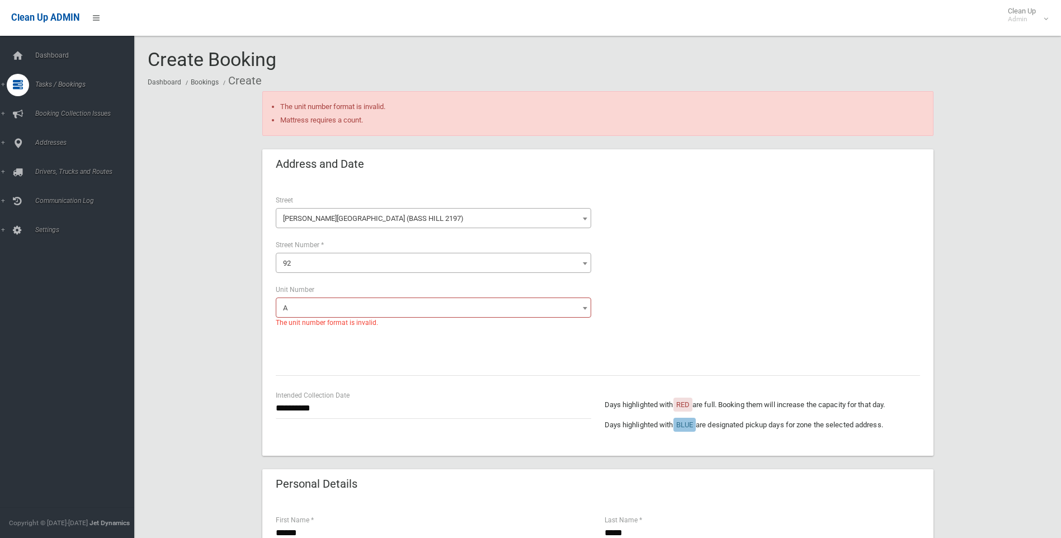
click at [303, 253] on span "92" at bounding box center [434, 263] width 316 height 20
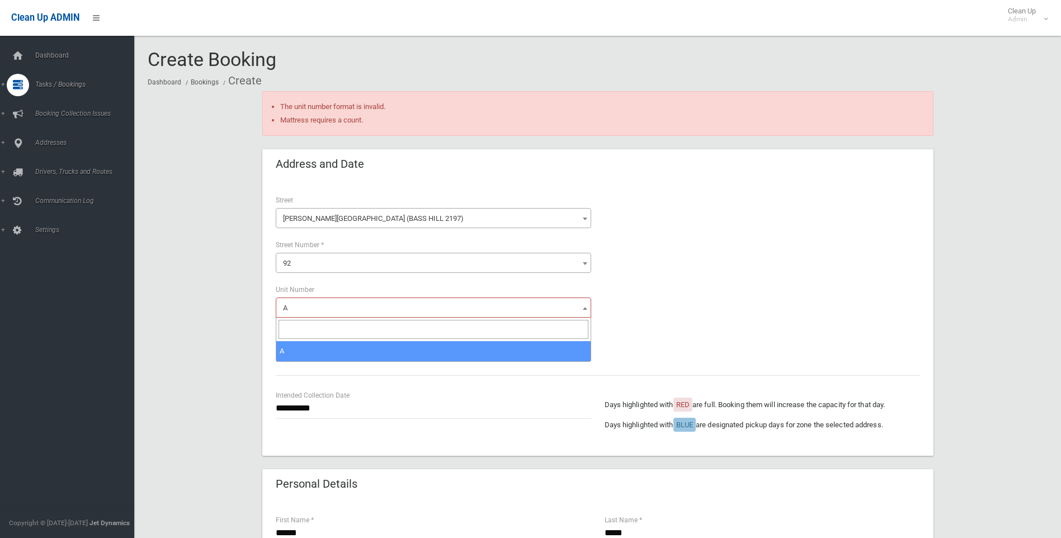
click at [291, 304] on span "A" at bounding box center [434, 308] width 310 height 16
click at [290, 332] on input "search" at bounding box center [434, 329] width 310 height 19
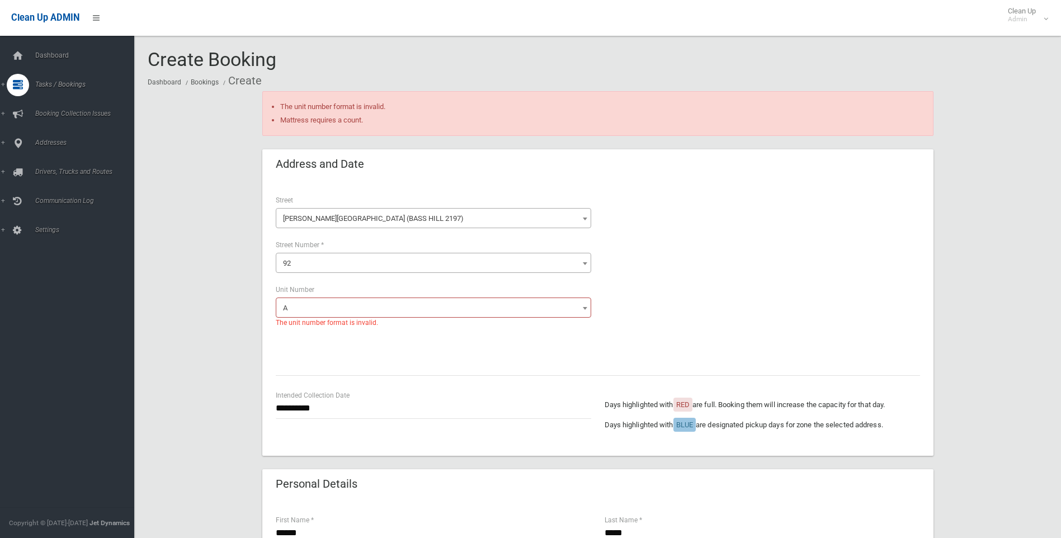
click at [290, 305] on span "A" at bounding box center [434, 308] width 310 height 16
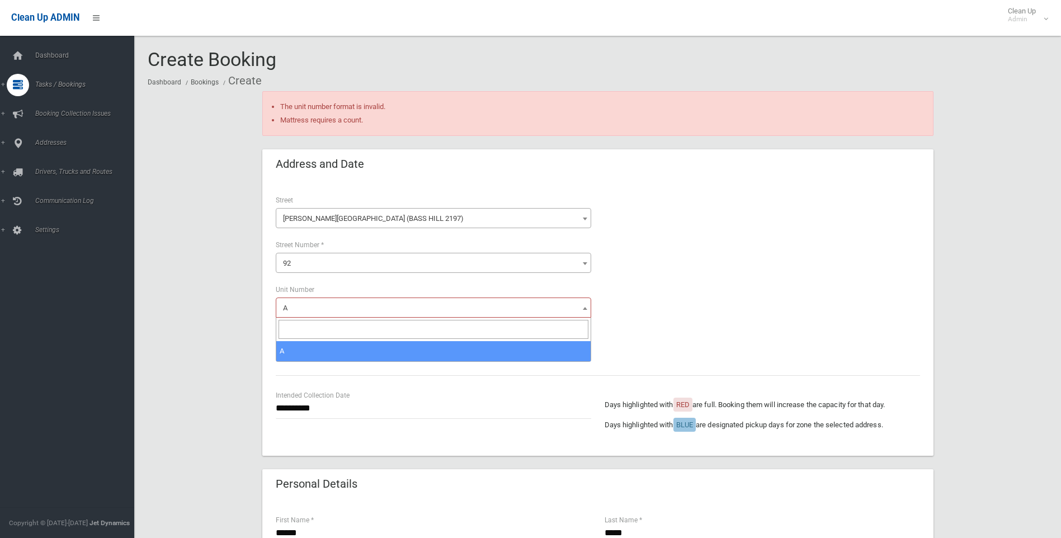
drag, startPoint x: 290, startPoint y: 305, endPoint x: 276, endPoint y: 302, distance: 13.8
click at [276, 302] on span "A" at bounding box center [434, 308] width 316 height 20
click at [298, 309] on span "A" at bounding box center [434, 308] width 310 height 16
click at [290, 330] on input "search" at bounding box center [434, 329] width 310 height 19
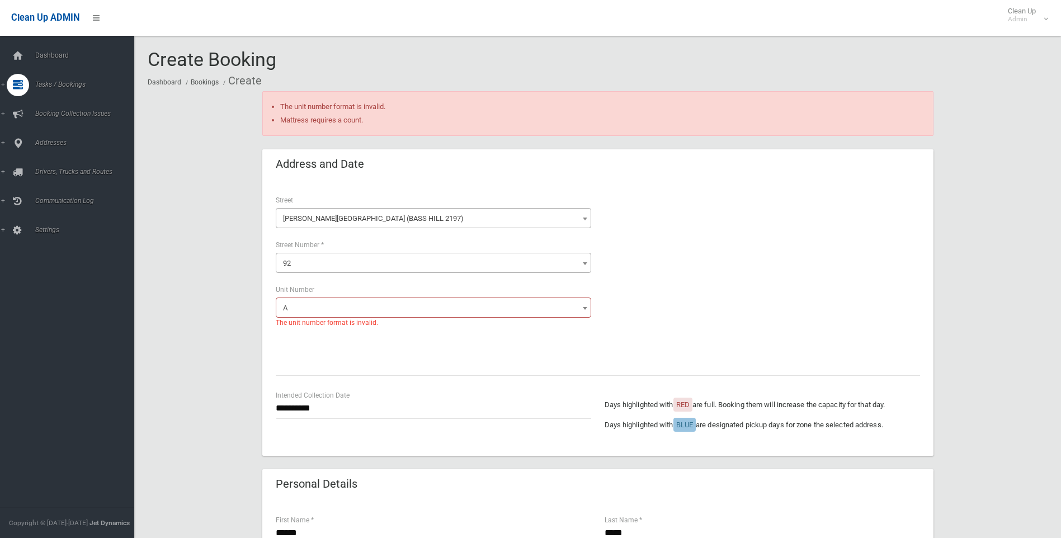
click at [585, 309] on b at bounding box center [585, 308] width 4 height 3
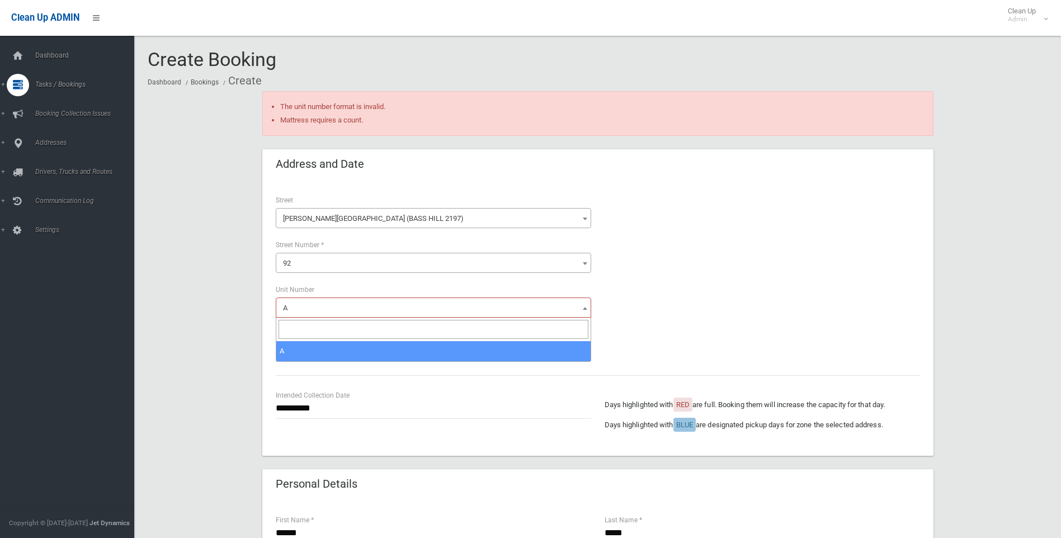
click at [287, 331] on input "search" at bounding box center [434, 329] width 310 height 19
click at [296, 326] on input "search" at bounding box center [434, 329] width 310 height 19
click at [295, 331] on input "search" at bounding box center [434, 329] width 310 height 19
click at [295, 300] on span "A" at bounding box center [434, 308] width 310 height 16
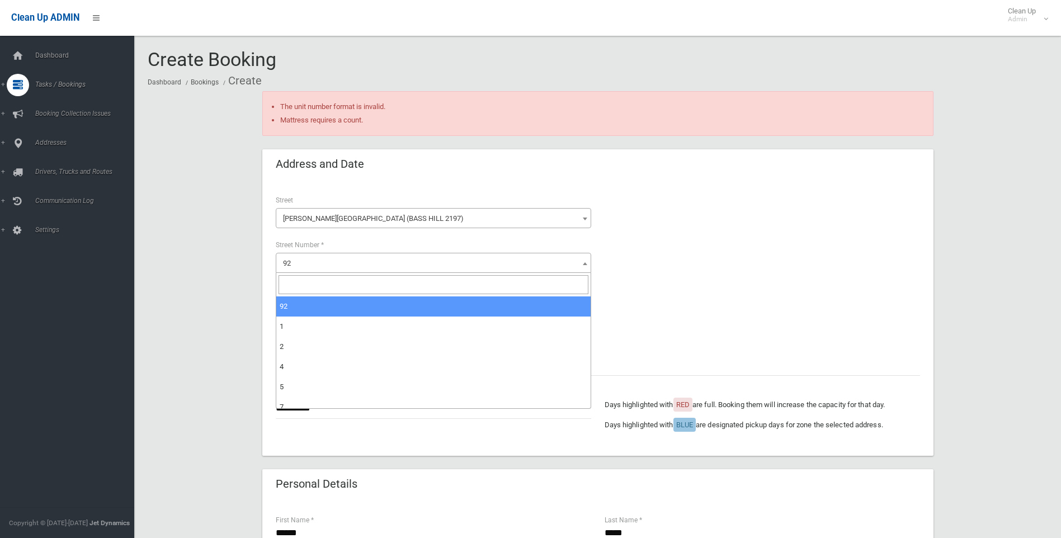
click at [293, 256] on span "92" at bounding box center [434, 264] width 310 height 16
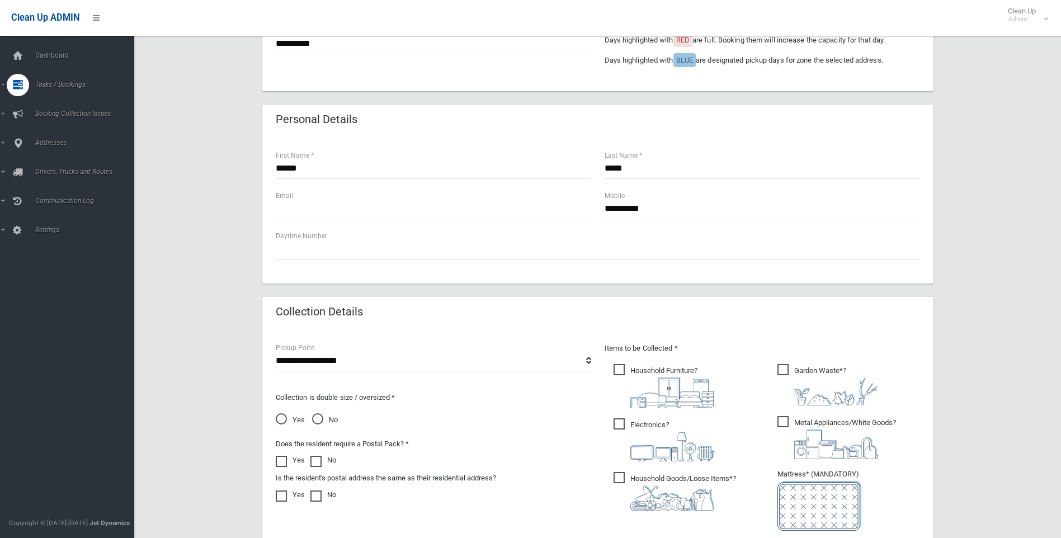
scroll to position [622, 0]
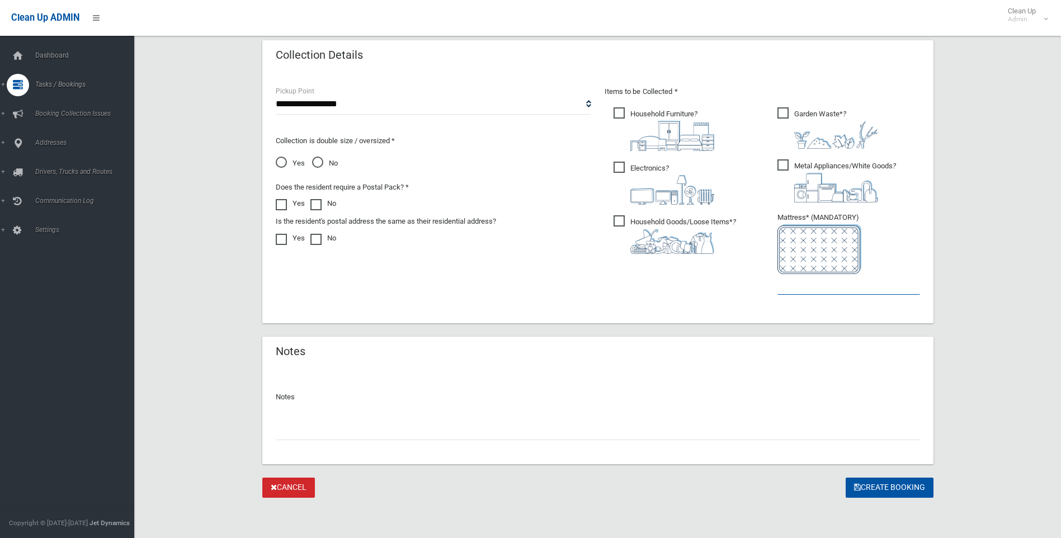
click at [787, 283] on input "text" at bounding box center [849, 284] width 143 height 21
type input "*"
click at [895, 486] on button "Create Booking" at bounding box center [890, 488] width 88 height 21
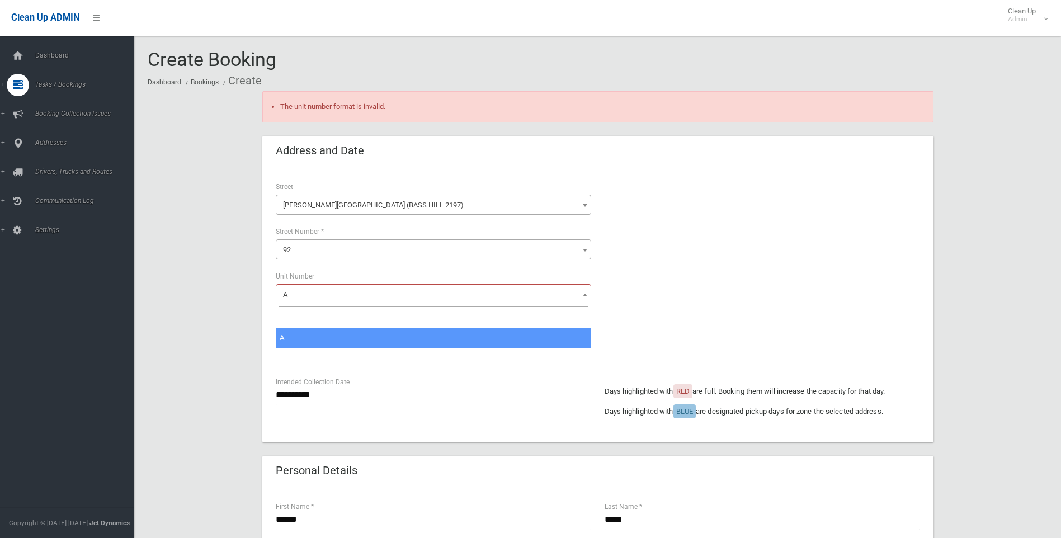
click at [294, 290] on span "A" at bounding box center [434, 295] width 310 height 16
click at [285, 290] on span "A" at bounding box center [285, 294] width 4 height 8
click at [289, 312] on input "search" at bounding box center [434, 316] width 310 height 19
type input "*"
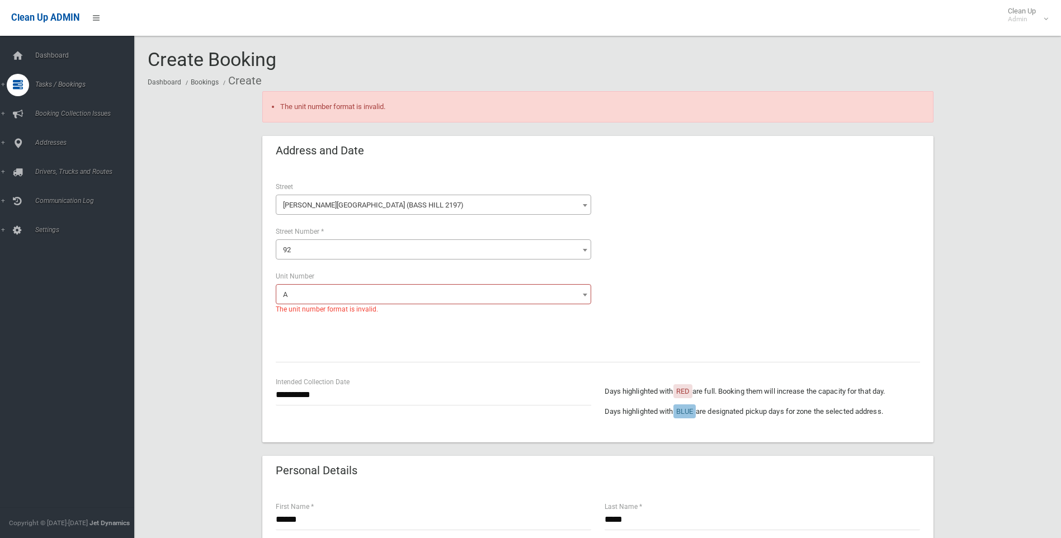
click at [651, 316] on div at bounding box center [763, 265] width 316 height 168
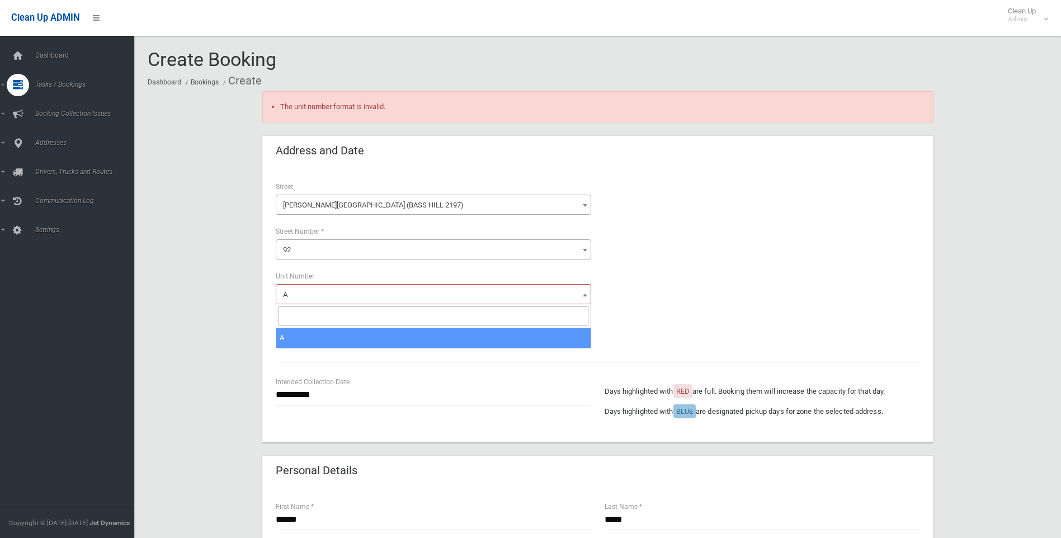
click at [289, 293] on span "A" at bounding box center [434, 295] width 310 height 16
click at [289, 315] on input "search" at bounding box center [434, 316] width 310 height 19
type input "*"
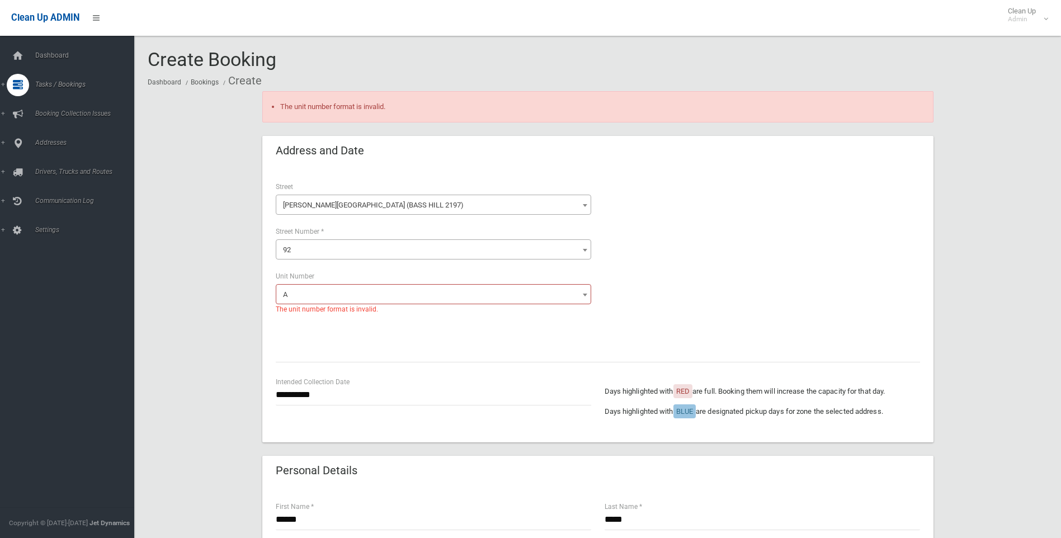
click at [299, 309] on span "The unit number format is invalid." at bounding box center [327, 309] width 102 height 12
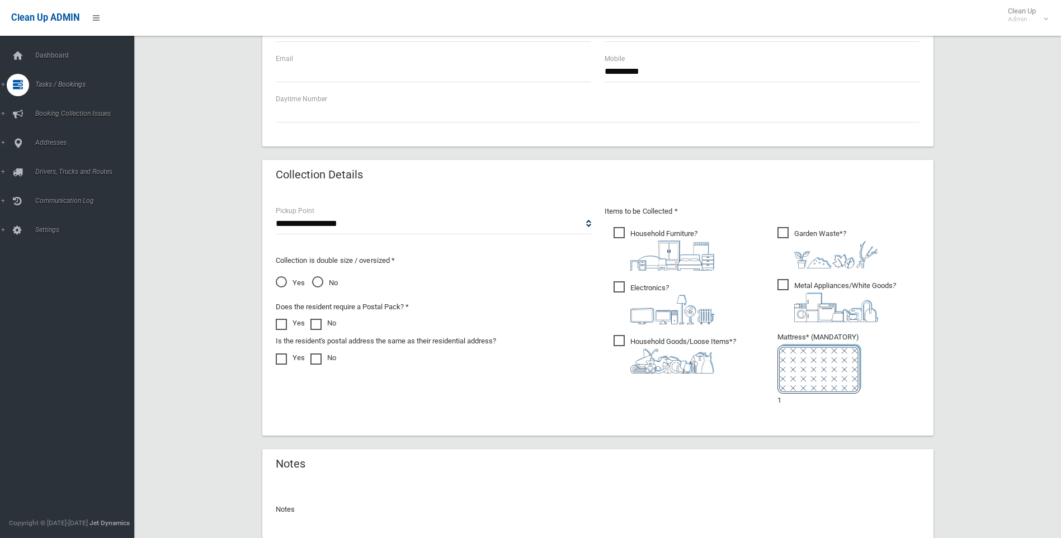
scroll to position [601, 0]
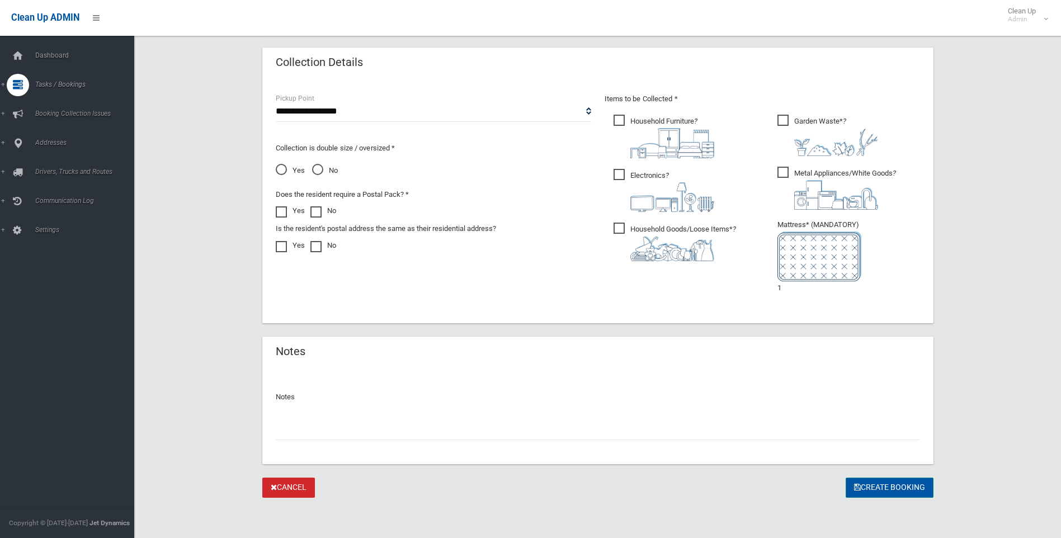
click at [901, 486] on button "Create Booking" at bounding box center [890, 488] width 88 height 21
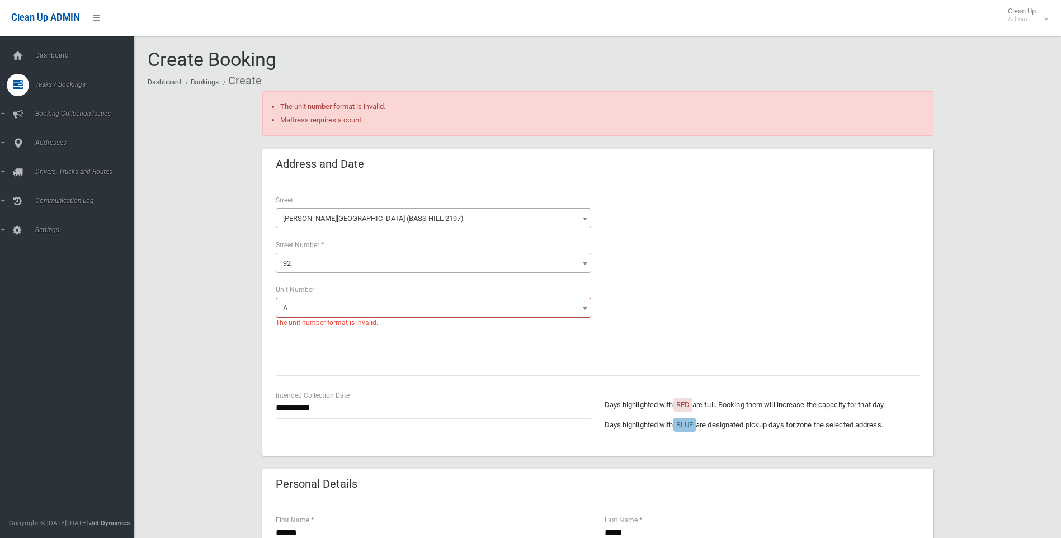
click at [583, 305] on span at bounding box center [585, 308] width 11 height 20
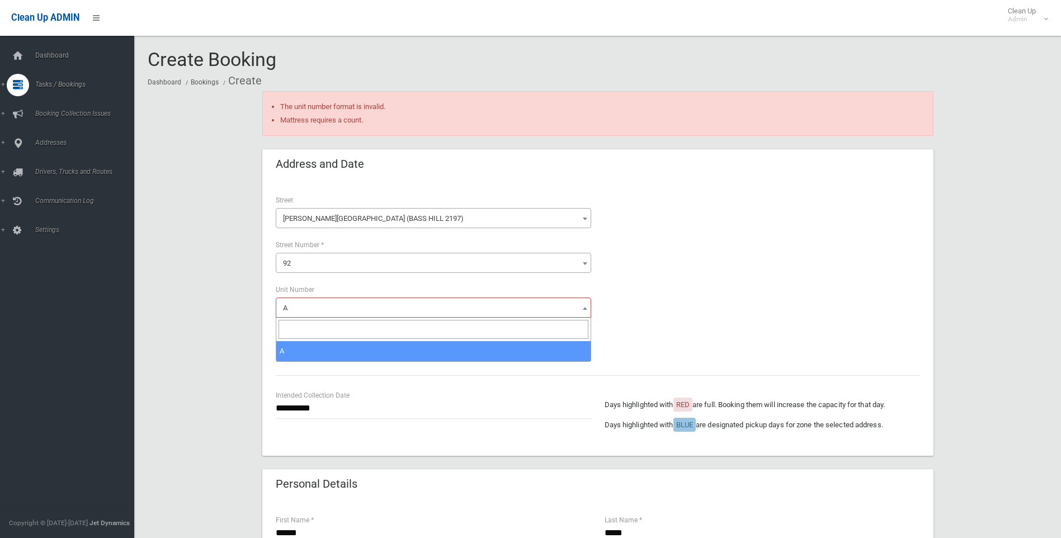
click at [304, 328] on input "search" at bounding box center [434, 329] width 310 height 19
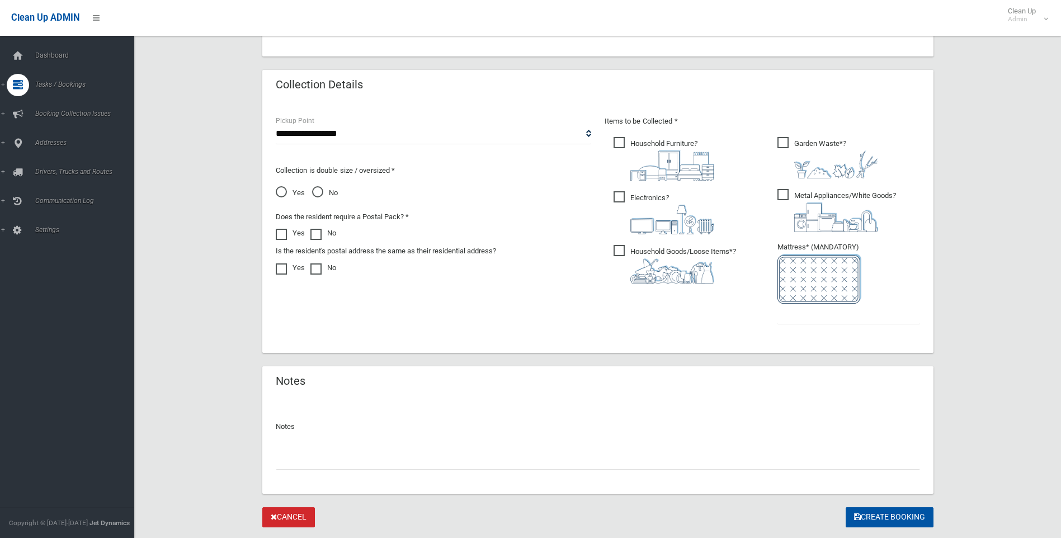
scroll to position [622, 0]
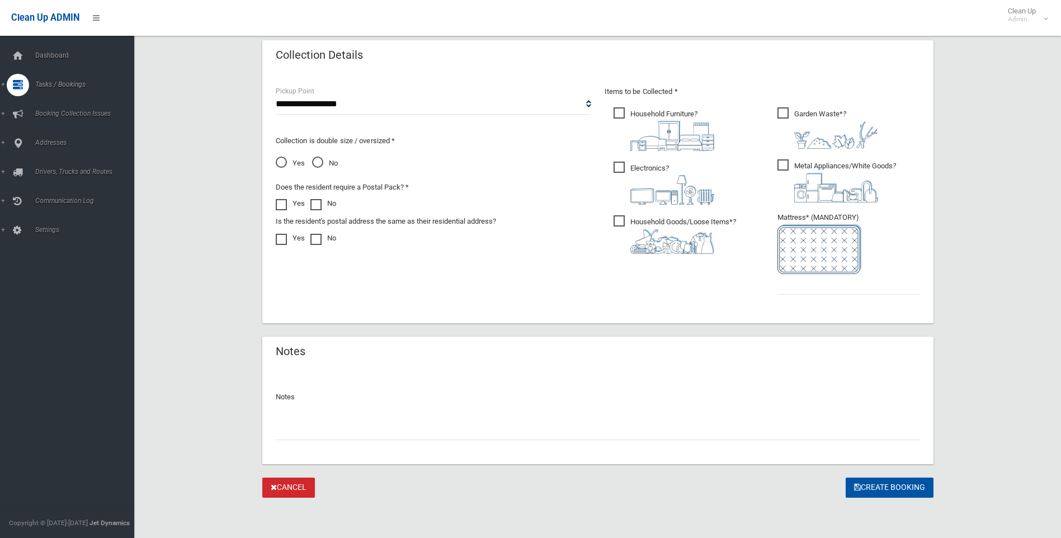
click at [294, 485] on link "Cancel" at bounding box center [288, 488] width 53 height 21
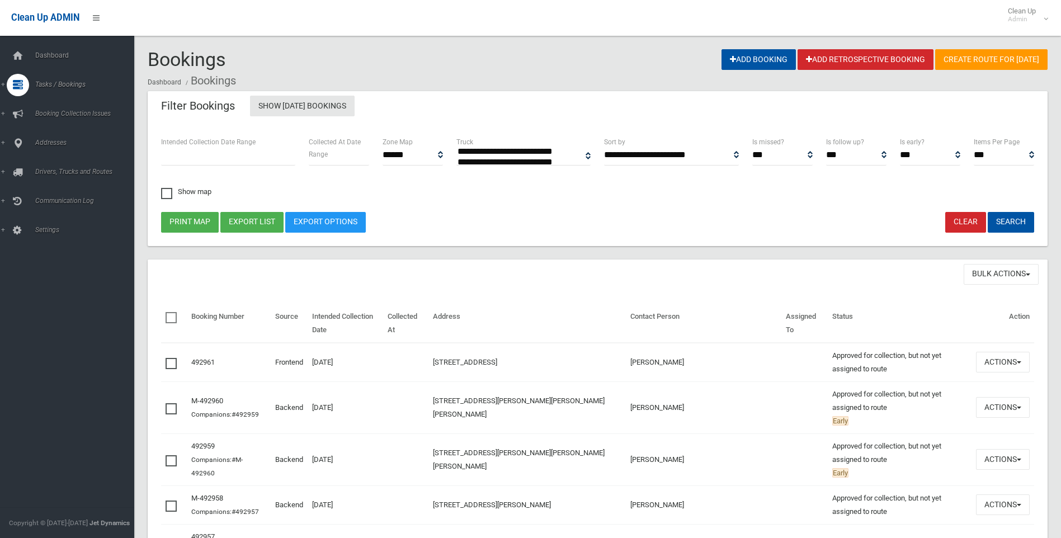
select select
click at [62, 134] on span "Add Booking" at bounding box center [82, 135] width 101 height 8
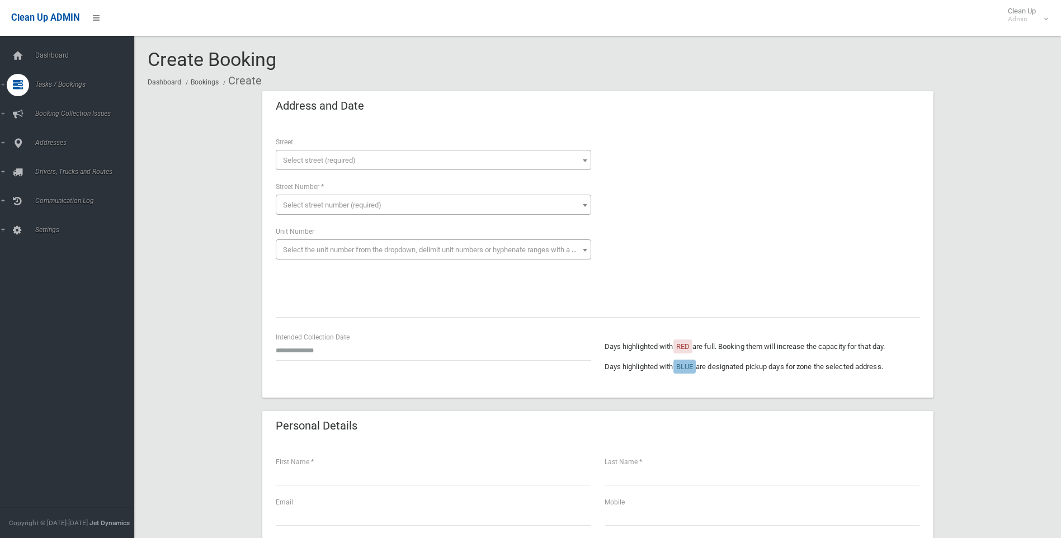
click at [316, 155] on span "Select street (required)" at bounding box center [434, 161] width 310 height 16
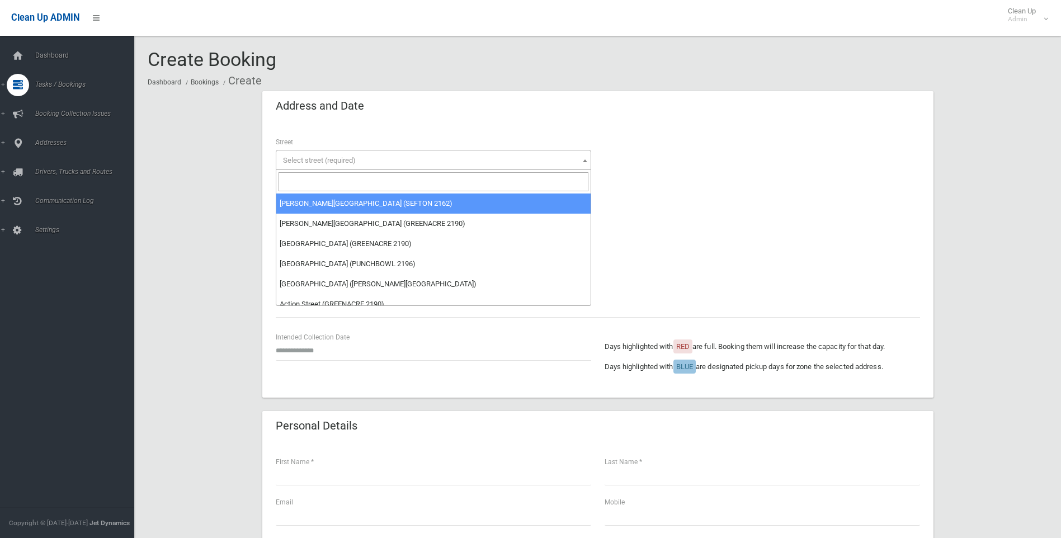
click at [298, 184] on input "search" at bounding box center [434, 181] width 310 height 19
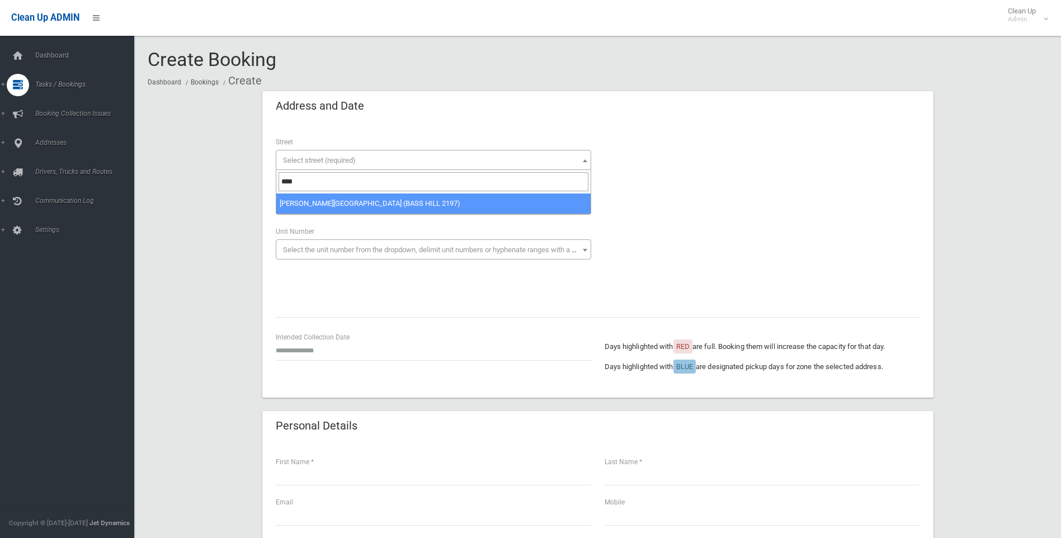
type input "****"
select select "****"
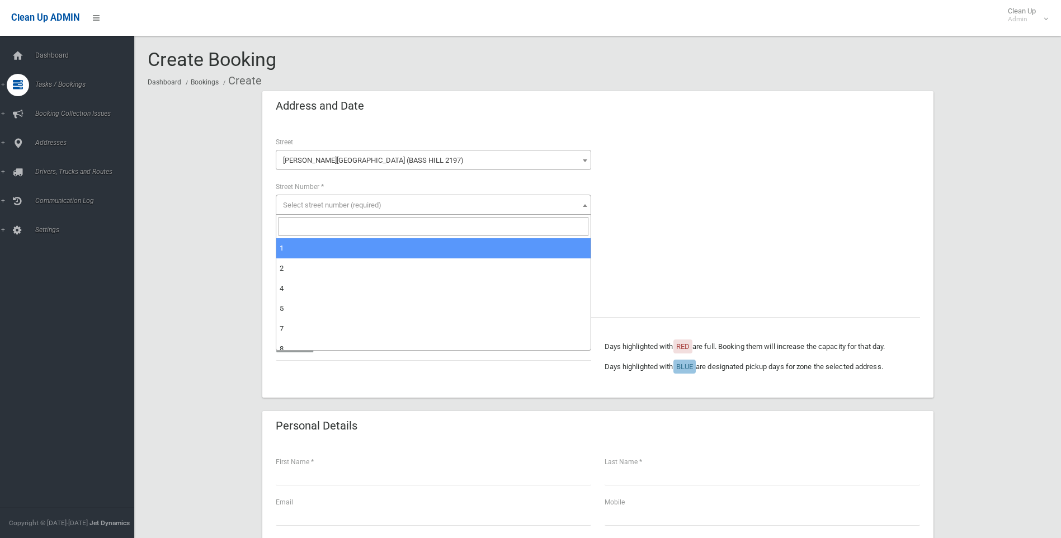
click at [319, 200] on span "Select street number (required)" at bounding box center [434, 206] width 310 height 16
click at [290, 227] on input "search" at bounding box center [434, 226] width 310 height 19
type input "**"
select select "**"
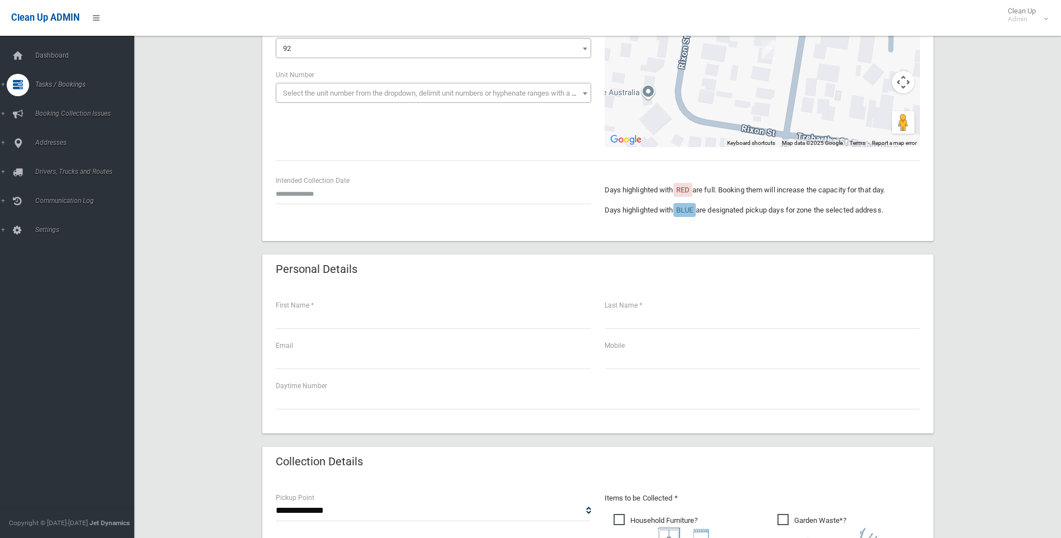
scroll to position [168, 0]
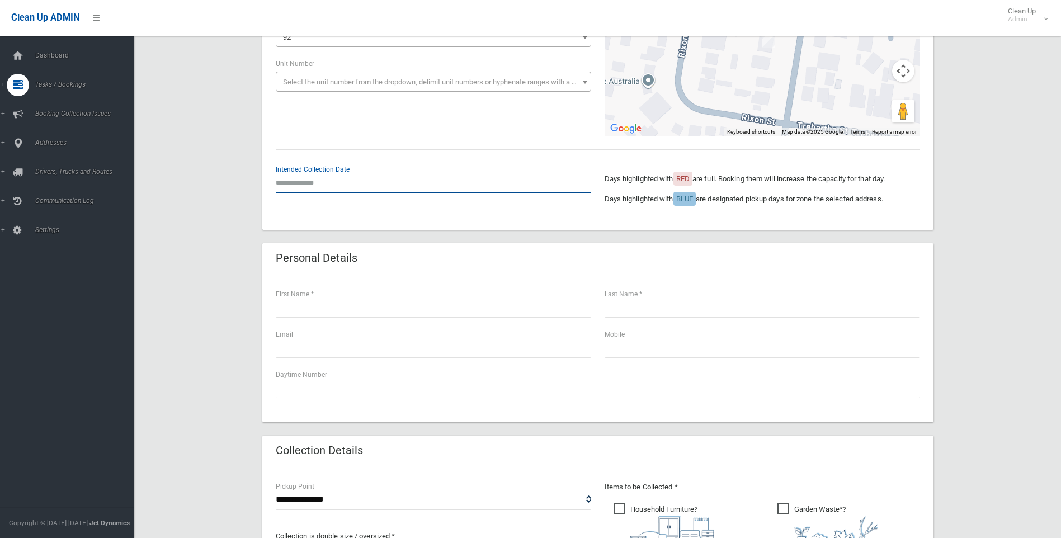
click at [307, 181] on input "text" at bounding box center [434, 182] width 316 height 21
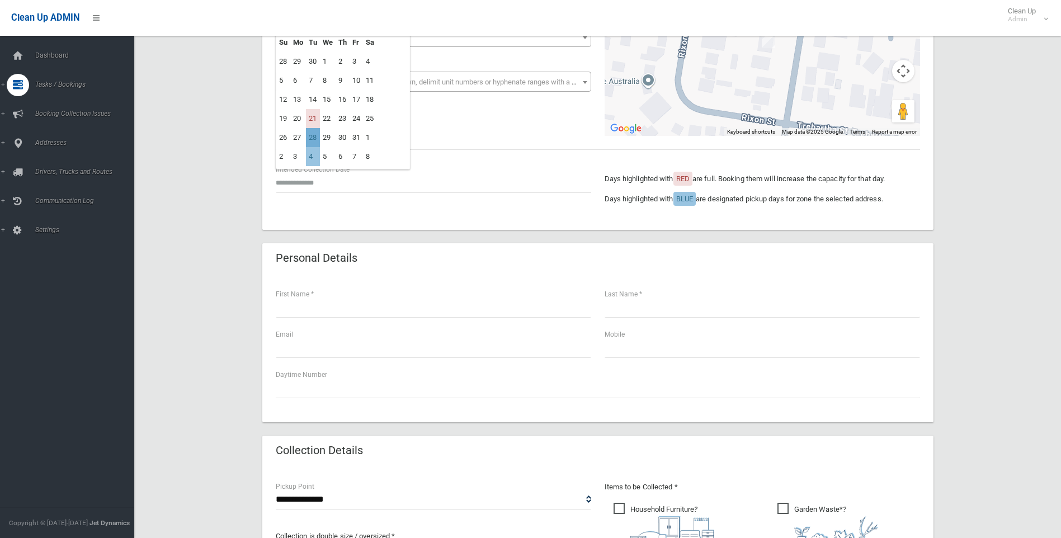
click at [312, 137] on td "28" at bounding box center [313, 137] width 14 height 19
type input "**********"
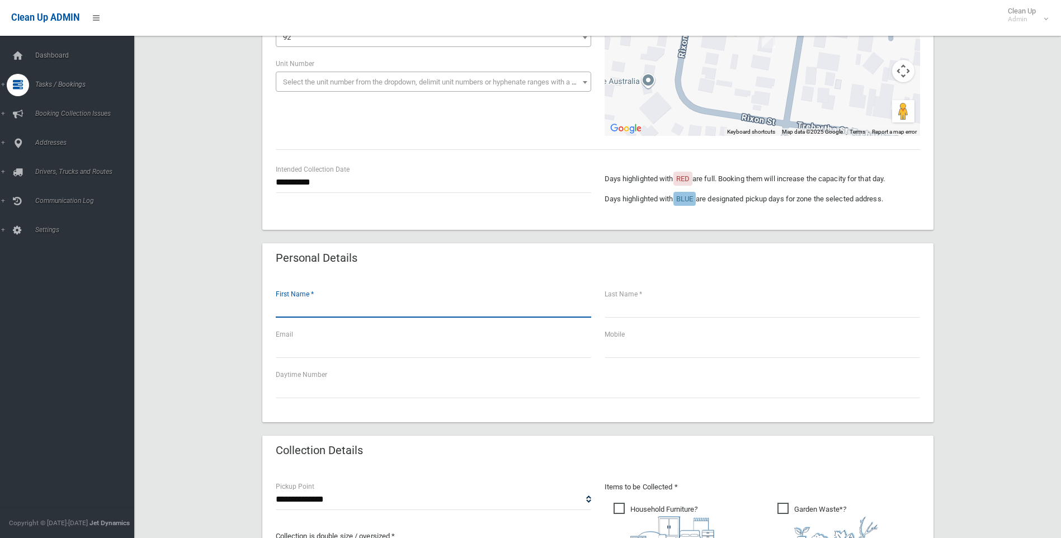
click at [314, 300] on input "text" at bounding box center [434, 307] width 316 height 21
type input "******"
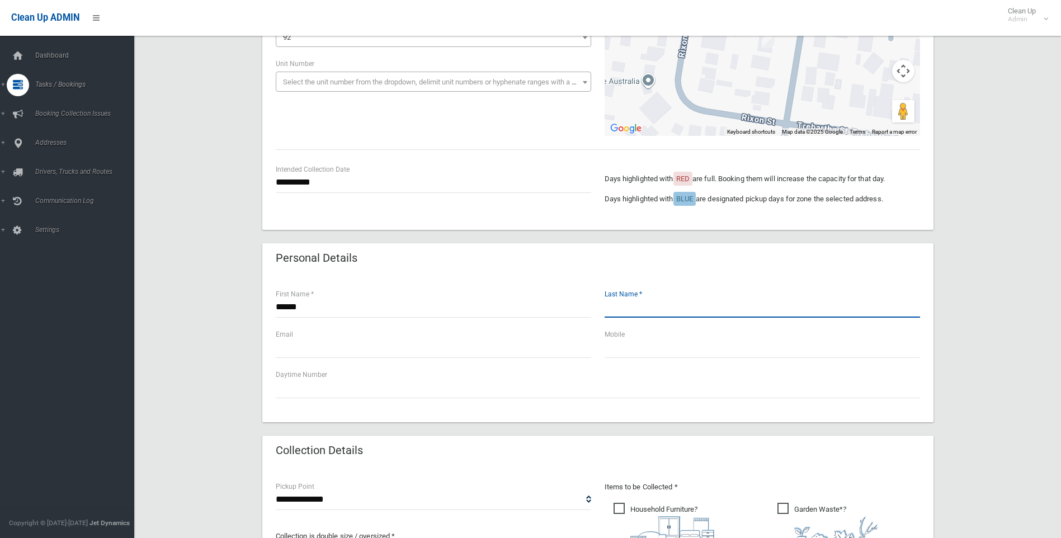
click at [640, 300] on input "text" at bounding box center [763, 307] width 316 height 21
type input "*****"
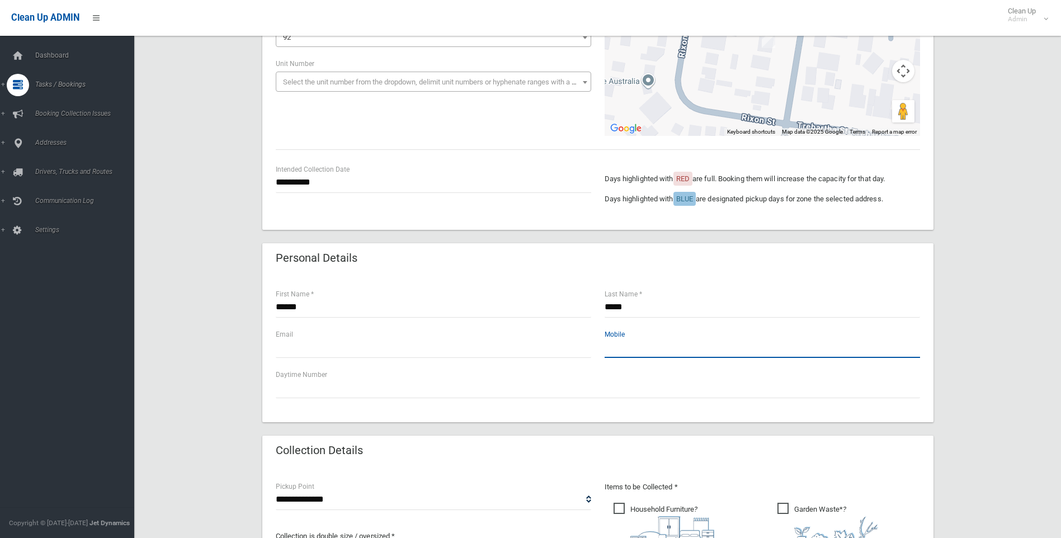
click at [633, 341] on input "text" at bounding box center [763, 347] width 316 height 21
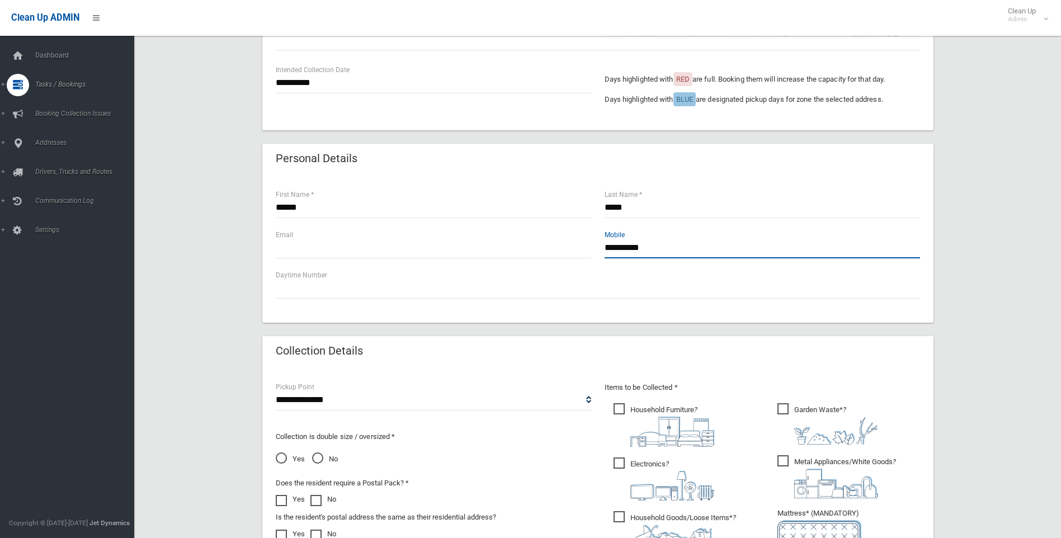
scroll to position [280, 0]
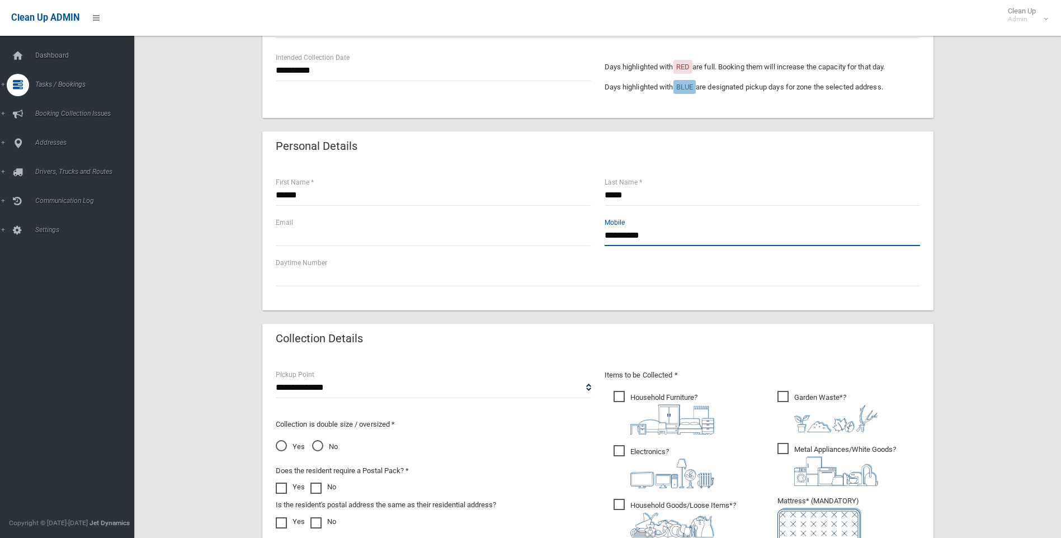
type input "**********"
click at [318, 388] on select "**********" at bounding box center [434, 388] width 316 height 21
select select "*"
click at [276, 378] on select "**********" at bounding box center [434, 388] width 316 height 21
drag, startPoint x: 319, startPoint y: 449, endPoint x: 389, endPoint y: 445, distance: 69.5
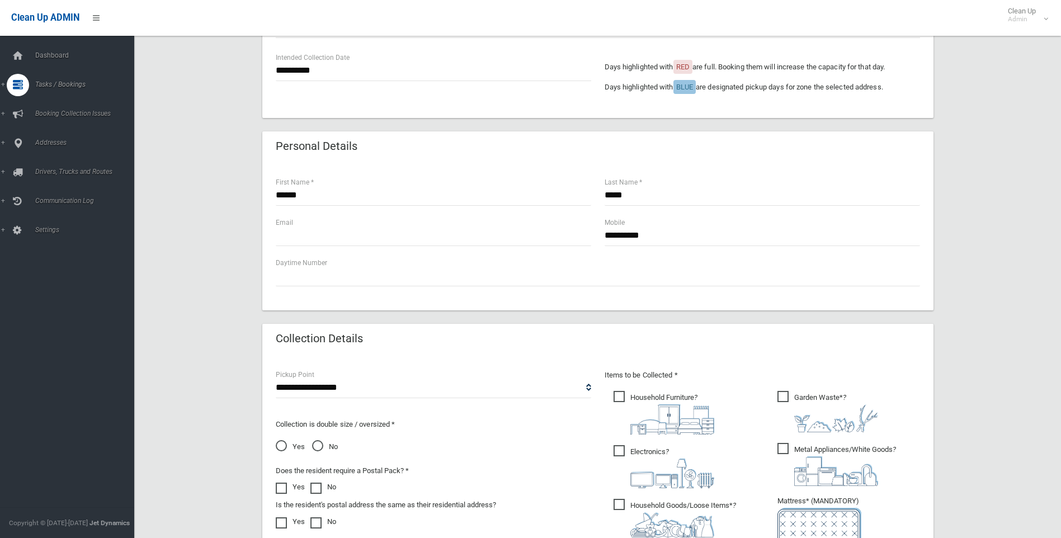
click at [319, 449] on span "No" at bounding box center [325, 446] width 26 height 13
click at [616, 398] on span "Household Furniture ?" at bounding box center [664, 413] width 101 height 44
click at [623, 505] on span "Household Goods/Loose Items* ?" at bounding box center [675, 518] width 123 height 39
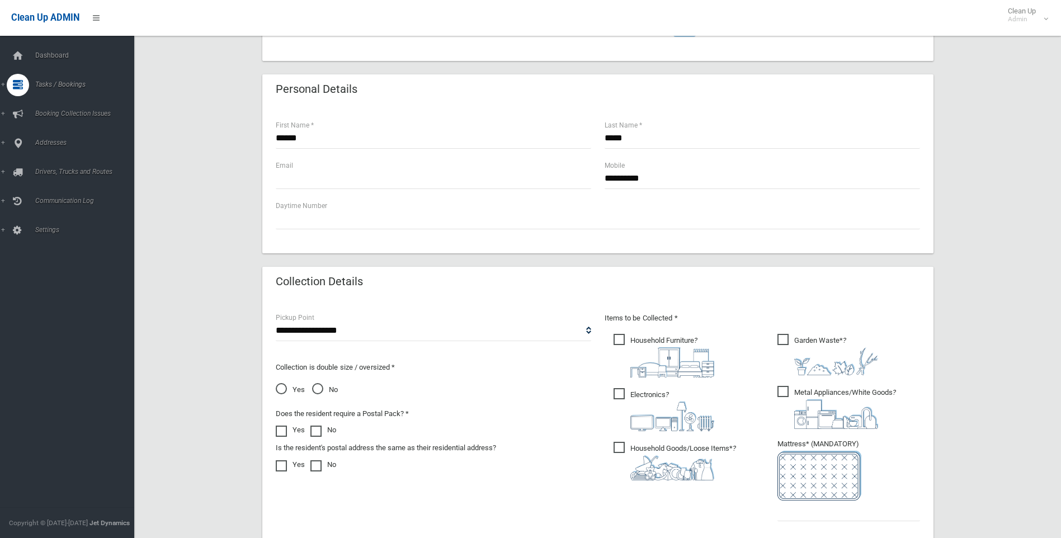
scroll to position [392, 0]
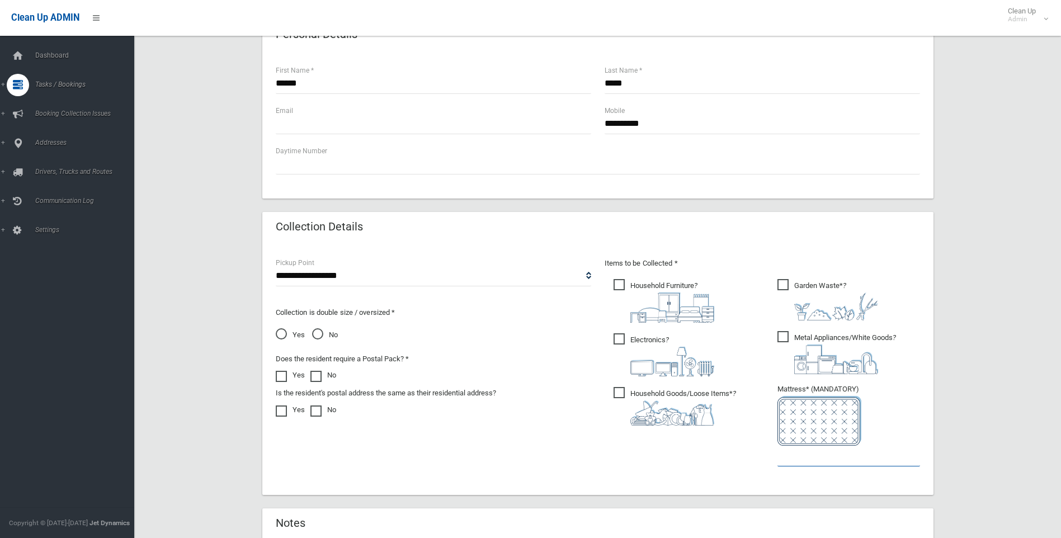
click at [792, 459] on input "text" at bounding box center [849, 456] width 143 height 21
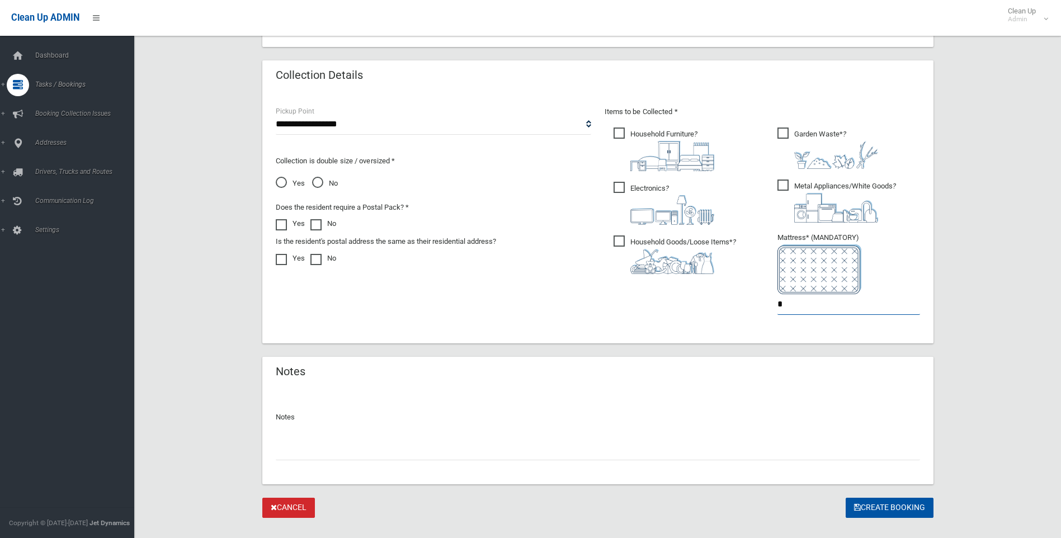
scroll to position [560, 0]
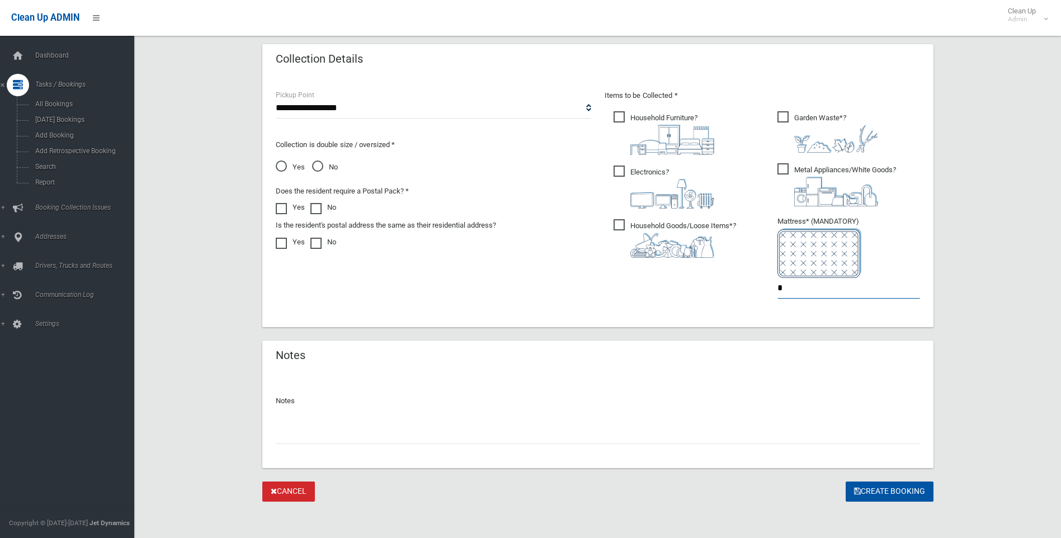
type input "*"
click at [287, 420] on div at bounding box center [598, 430] width 645 height 30
click at [286, 436] on input "text" at bounding box center [598, 434] width 645 height 21
type input "**********"
click at [891, 491] on button "Create Booking" at bounding box center [890, 492] width 88 height 21
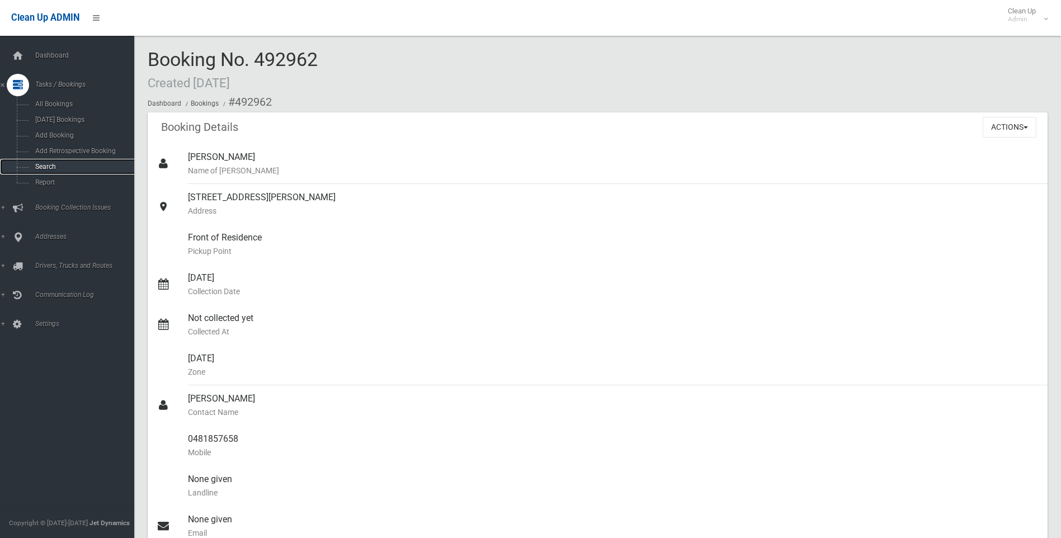
click at [46, 163] on span "Search" at bounding box center [82, 167] width 101 height 8
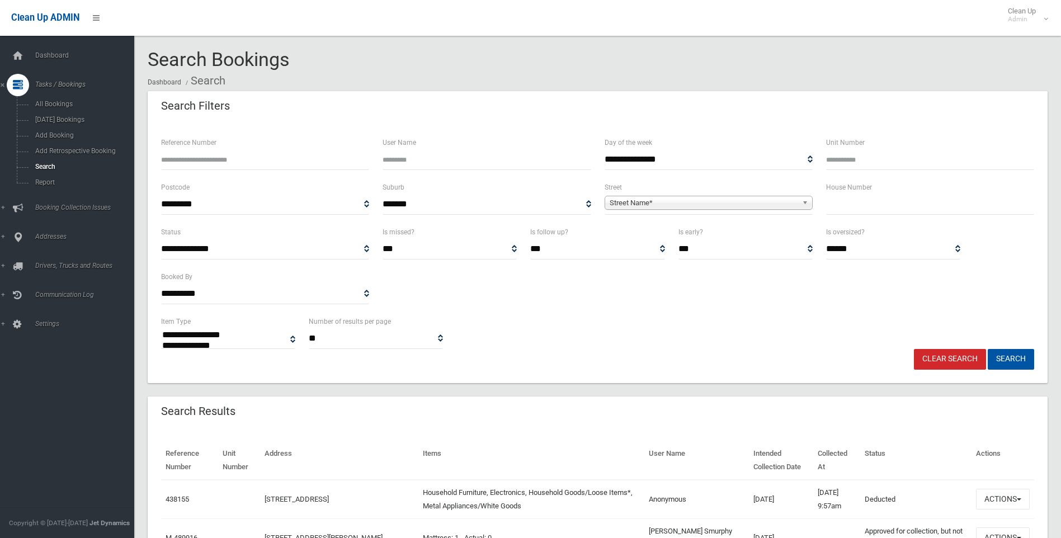
select select
click at [656, 202] on span "Street Name*" at bounding box center [704, 202] width 188 height 13
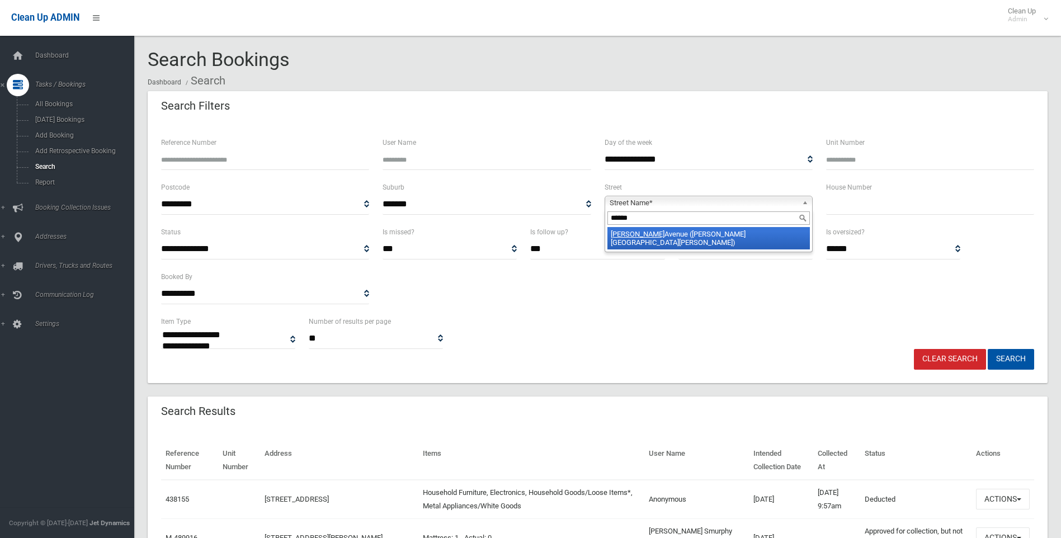
type input "******"
click at [745, 234] on li "Burton Avenue (CHESTER HILL 2162)" at bounding box center [709, 238] width 203 height 22
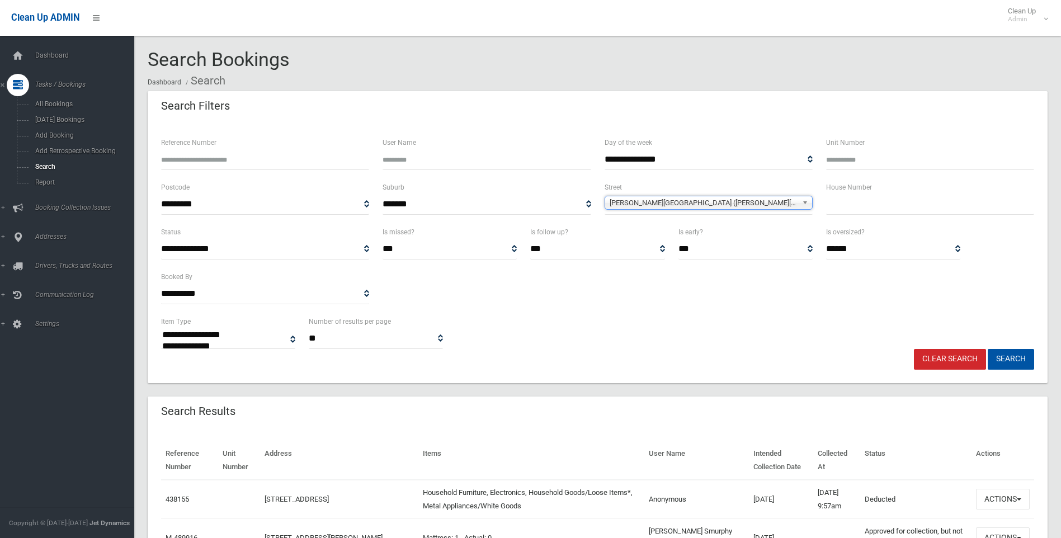
click at [840, 201] on input "text" at bounding box center [930, 204] width 208 height 21
type input "**"
click at [988, 349] on button "Search" at bounding box center [1011, 359] width 46 height 21
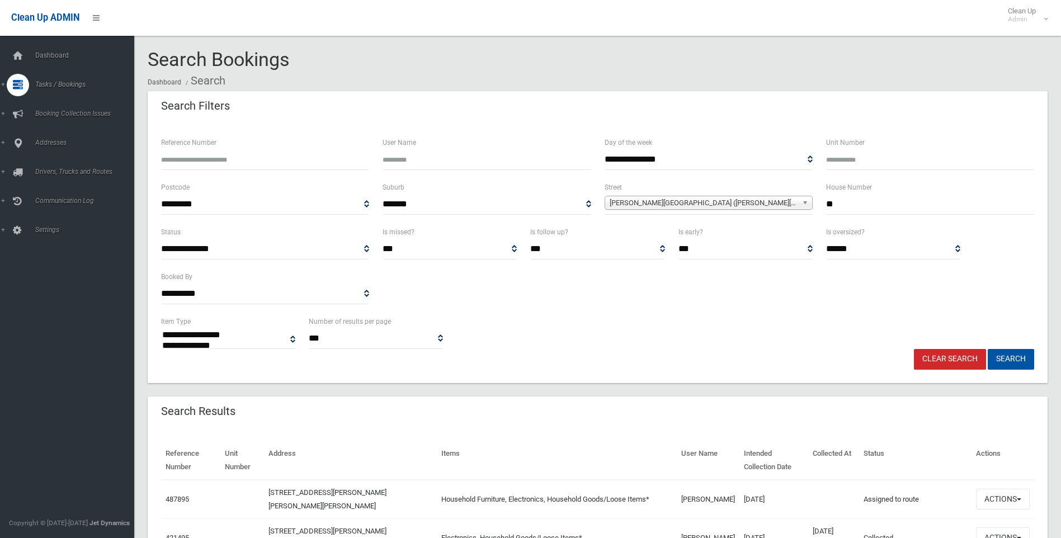
select select
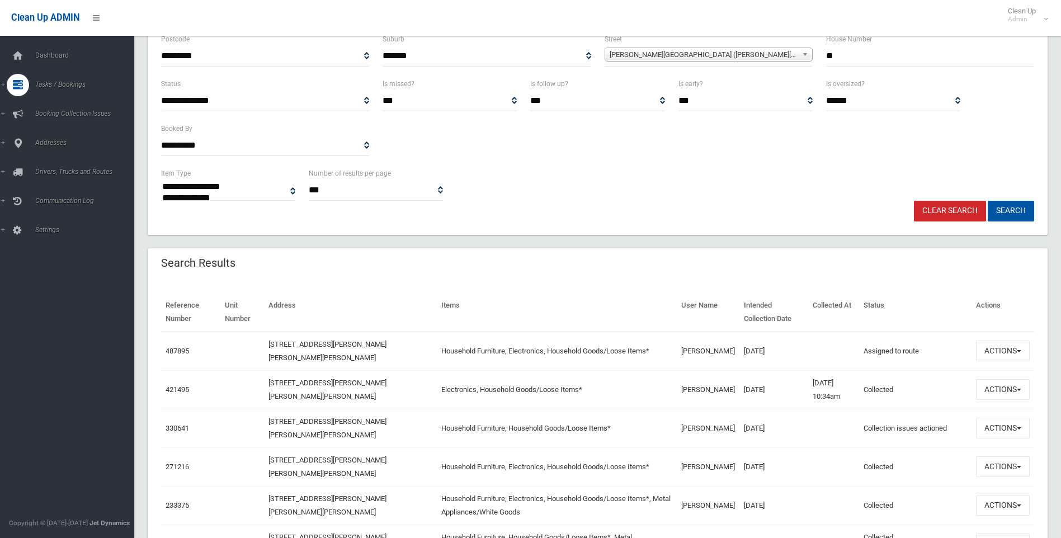
scroll to position [168, 0]
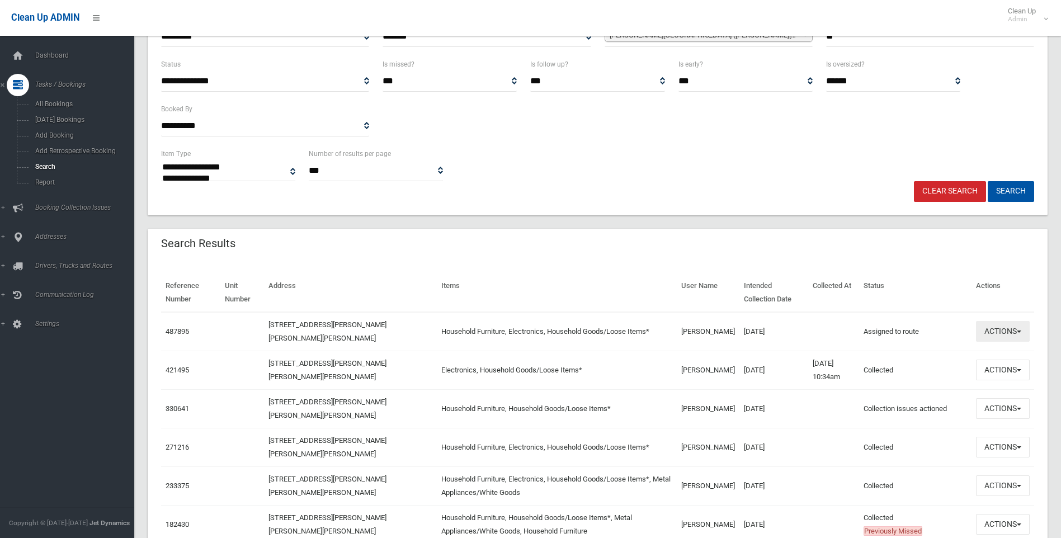
click at [1017, 330] on button "Actions" at bounding box center [1003, 331] width 54 height 21
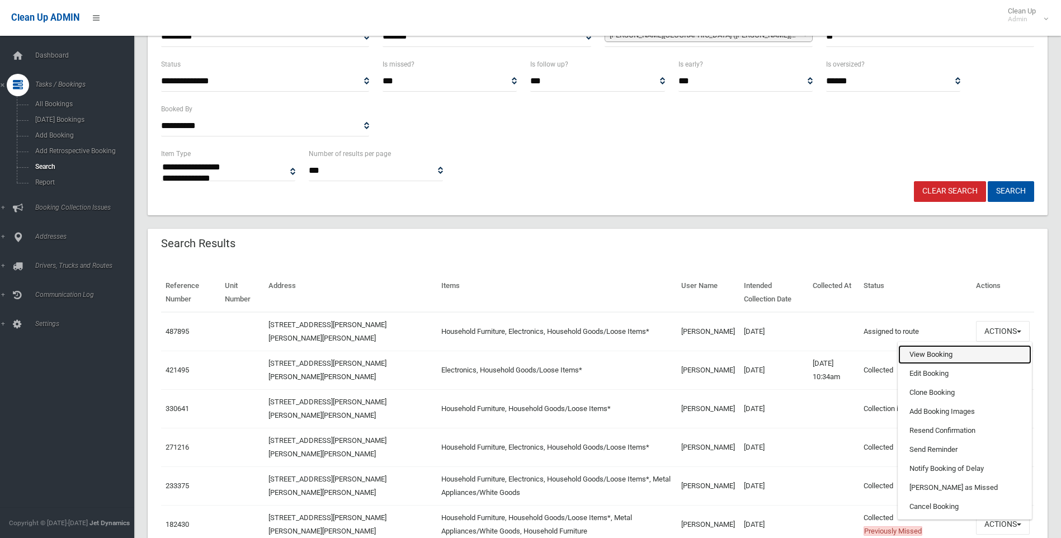
click at [935, 352] on link "View Booking" at bounding box center [965, 354] width 133 height 19
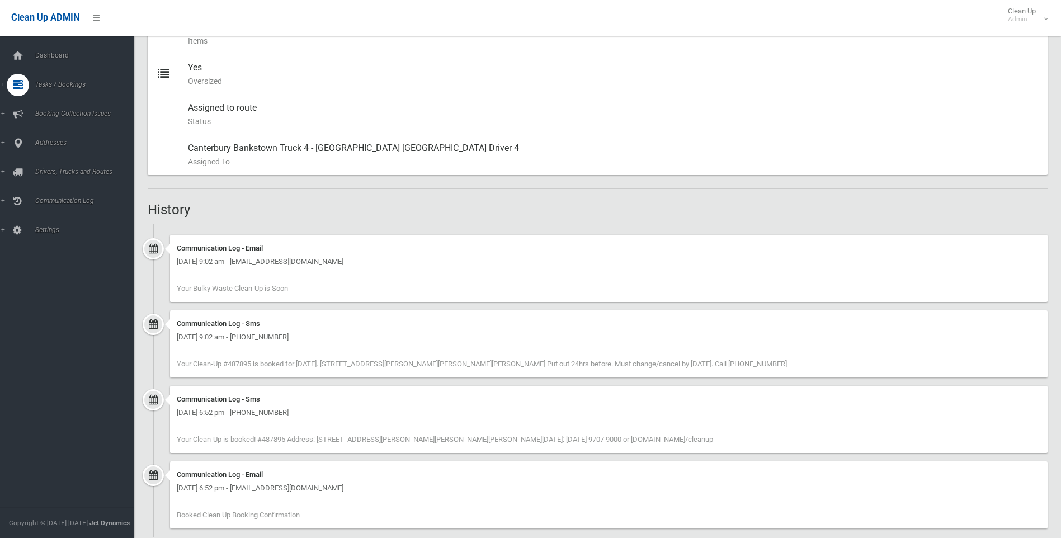
scroll to position [565, 0]
